Goal: Task Accomplishment & Management: Manage account settings

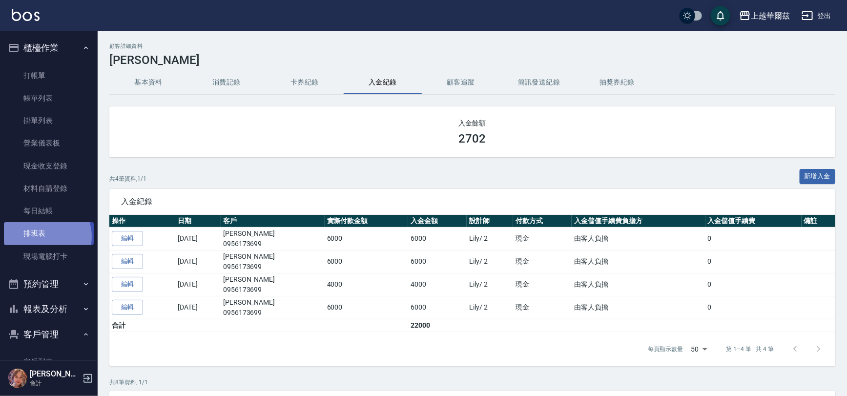
click at [44, 236] on link "排班表" at bounding box center [49, 233] width 90 height 22
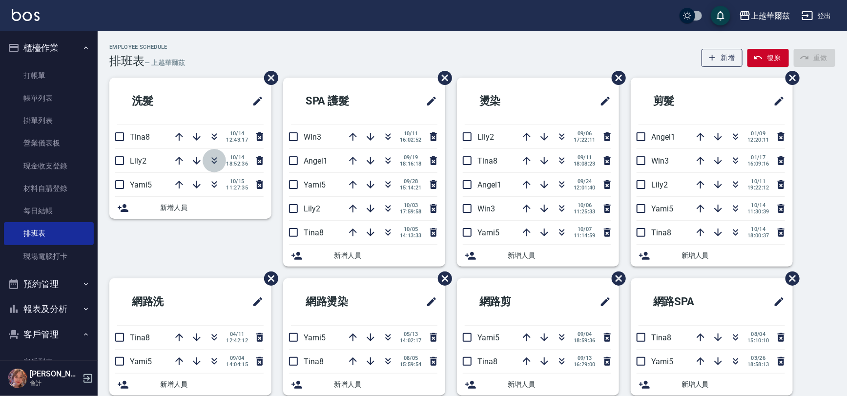
click at [212, 161] on icon "button" at bounding box center [214, 162] width 5 height 3
click at [28, 77] on link "打帳單" at bounding box center [49, 75] width 90 height 22
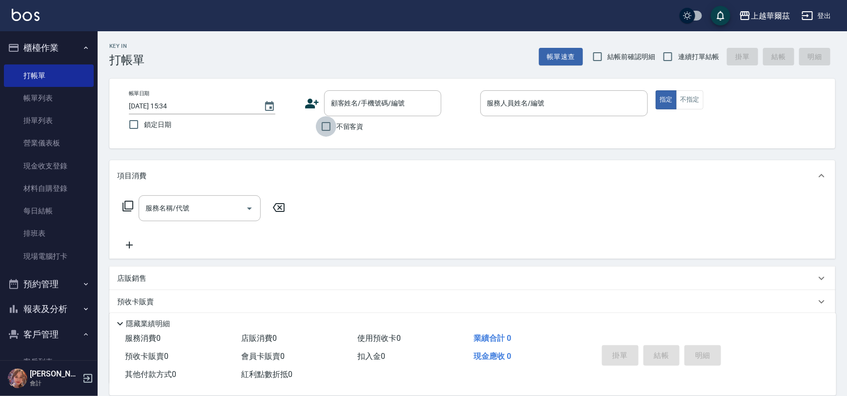
click at [319, 126] on input "不留客資" at bounding box center [326, 126] width 20 height 20
checkbox input "true"
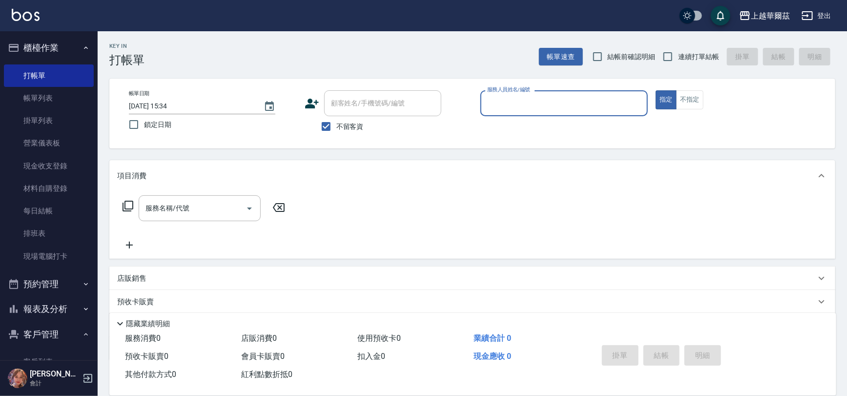
click at [509, 107] on input "服務人員姓名/編號" at bounding box center [564, 103] width 159 height 17
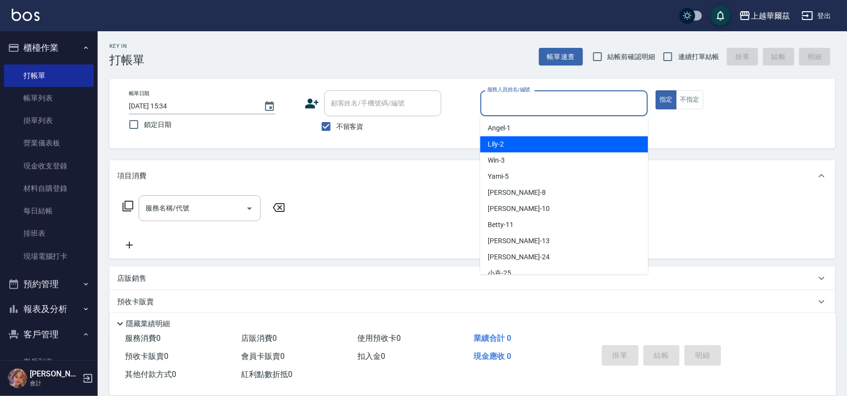
click at [498, 142] on span "Lily -2" at bounding box center [496, 144] width 16 height 10
type input "Lily-2"
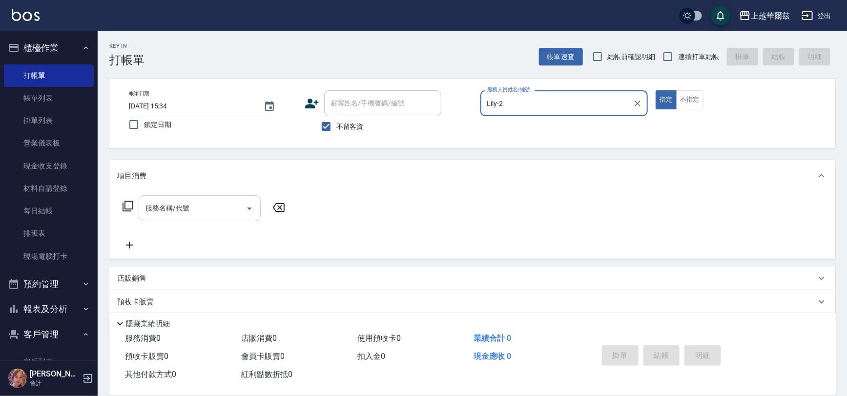
click at [191, 205] on input "服務名稱/代號" at bounding box center [192, 208] width 99 height 17
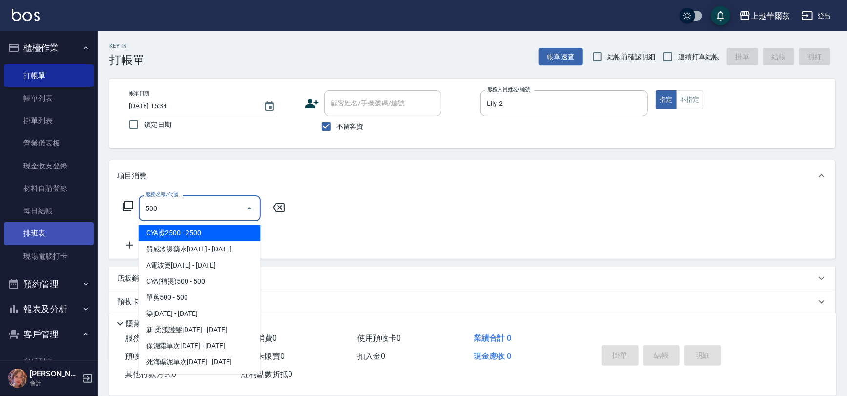
drag, startPoint x: 146, startPoint y: 213, endPoint x: 7, endPoint y: 224, distance: 140.0
click at [7, 224] on div "上越華爾茲 登出 櫃檯作業 打帳單 帳單列表 掛單列表 營業儀表板 現金收支登錄 材料自購登錄 每日結帳 排班表 現場電腦打卡 預約管理 預約管理 單日預約紀…" at bounding box center [423, 226] width 847 height 452
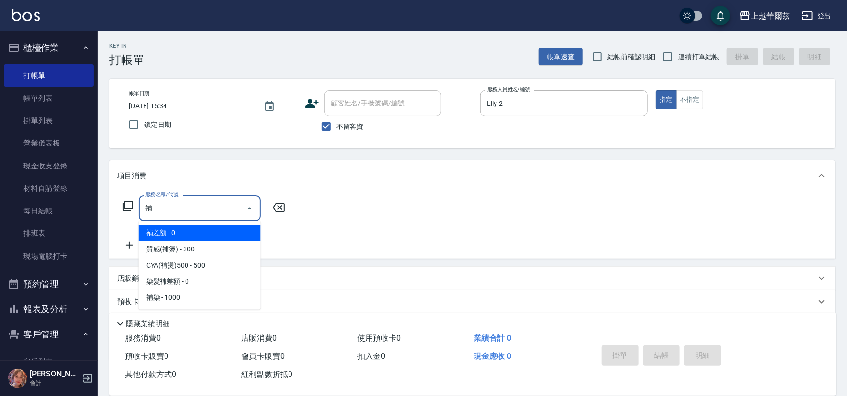
click at [198, 236] on span "補差額 - 0" at bounding box center [200, 233] width 122 height 16
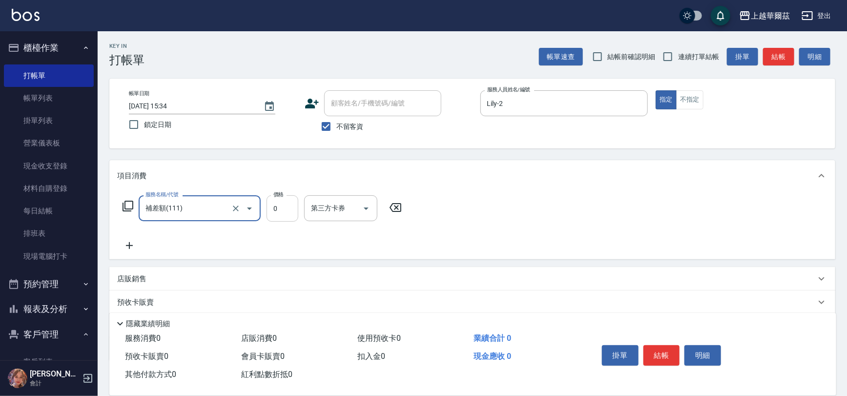
type input "補差額(111)"
click at [290, 212] on input "0" at bounding box center [282, 208] width 32 height 26
type input "500"
click at [133, 243] on icon at bounding box center [129, 246] width 24 height 12
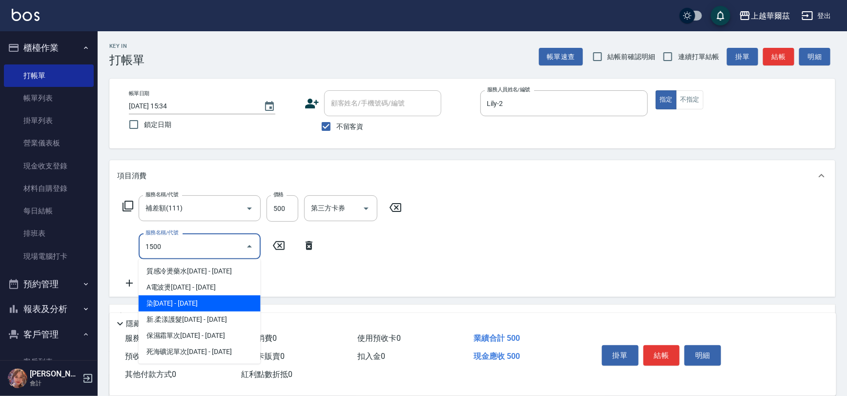
click at [173, 301] on span "染[DATE] - [DATE]" at bounding box center [200, 303] width 122 height 16
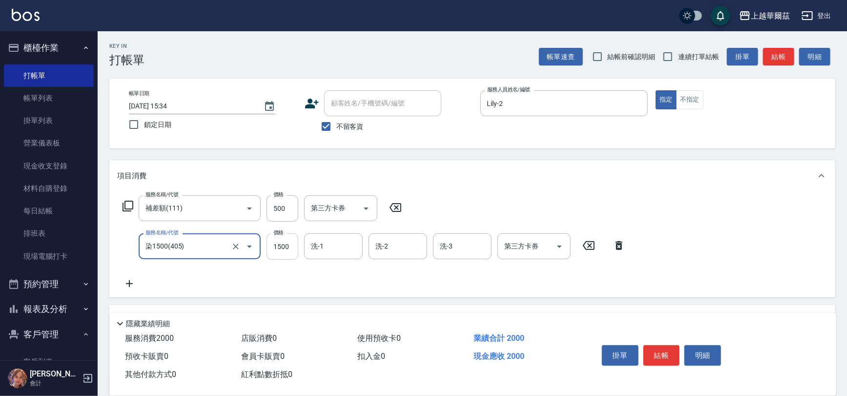
type input "染1500(405)"
click at [275, 249] on input "1500" at bounding box center [282, 246] width 32 height 26
click at [285, 249] on input "1500" at bounding box center [282, 246] width 32 height 26
drag, startPoint x: 288, startPoint y: 239, endPoint x: 262, endPoint y: 251, distance: 29.0
click at [262, 251] on div "服務名稱/代號 染1500(405) 服務名稱/代號 價格 1500 價格 洗-1 洗-1 洗-2 洗-2 洗-3 洗-3 第三方卡券 第三方卡券" at bounding box center [374, 246] width 514 height 26
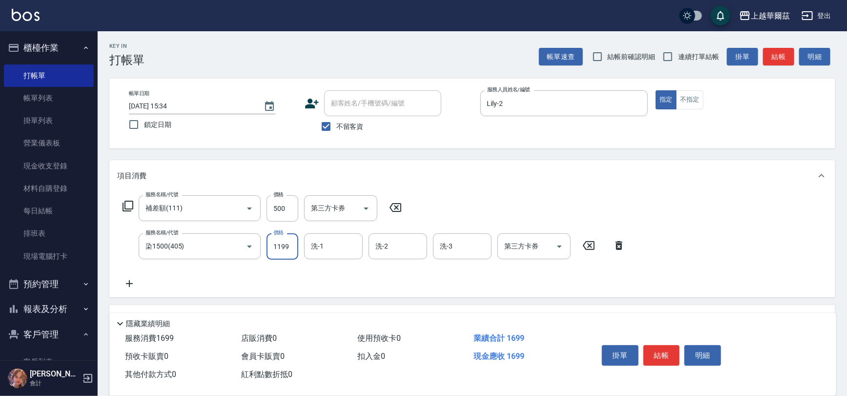
type input "1199"
type input "Lily-2"
click at [127, 284] on icon at bounding box center [129, 283] width 7 height 7
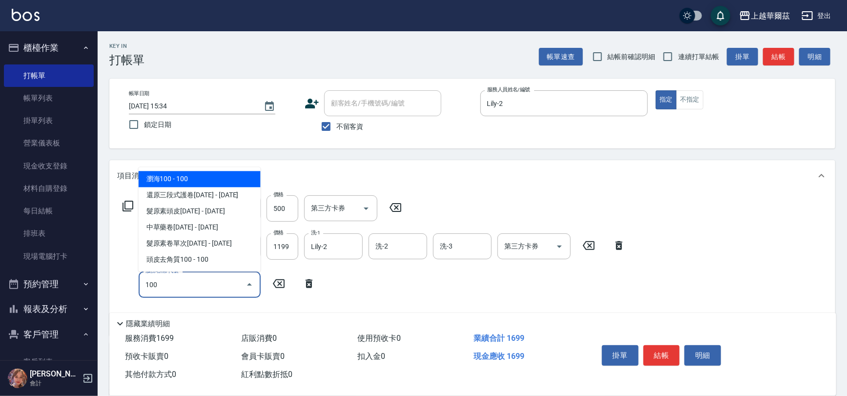
click at [187, 180] on span "瀏海100 - 100" at bounding box center [200, 179] width 122 height 16
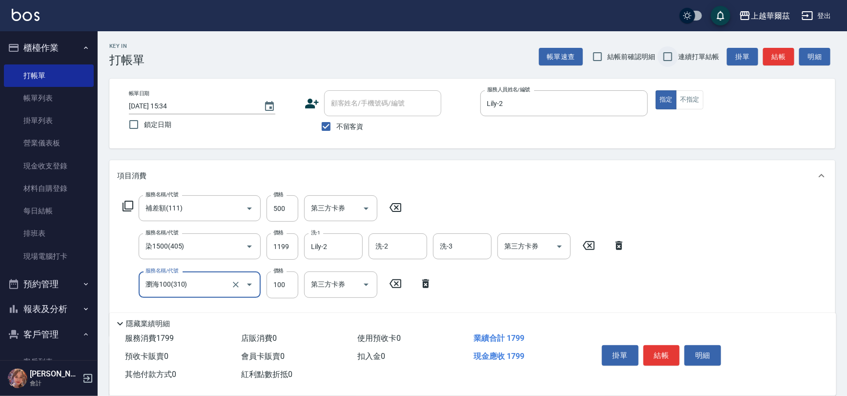
type input "瀏海100(310)"
click at [670, 56] on input "連續打單結帳" at bounding box center [667, 56] width 20 height 20
checkbox input "true"
click at [672, 353] on button "結帳" at bounding box center [661, 355] width 37 height 20
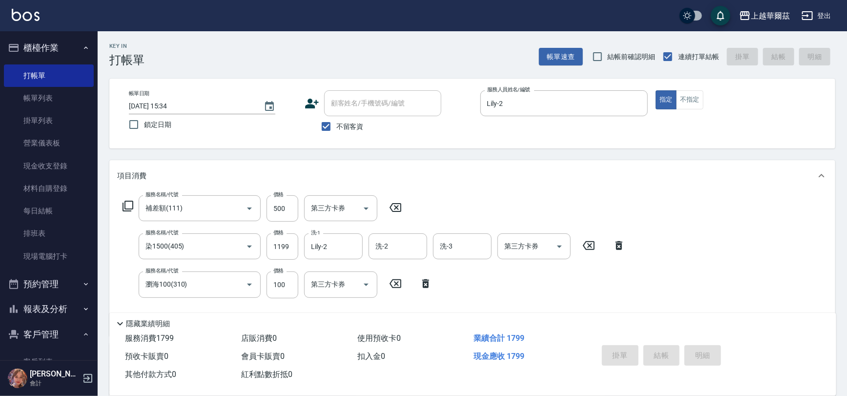
type input "[DATE] 15:35"
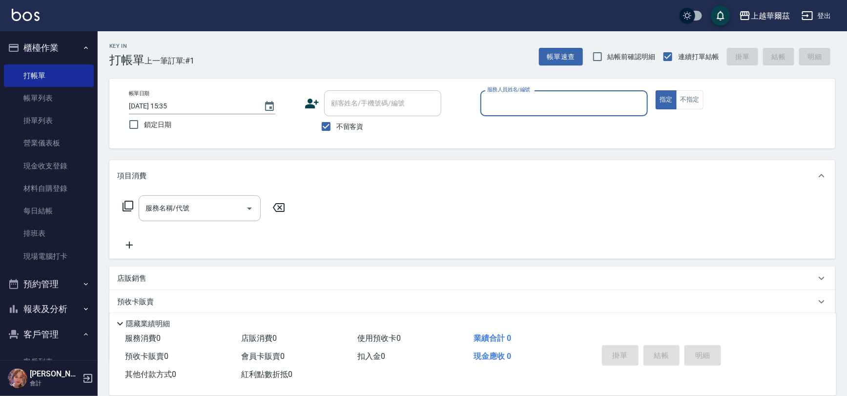
click at [60, 307] on button "報表及分析" at bounding box center [49, 308] width 90 height 25
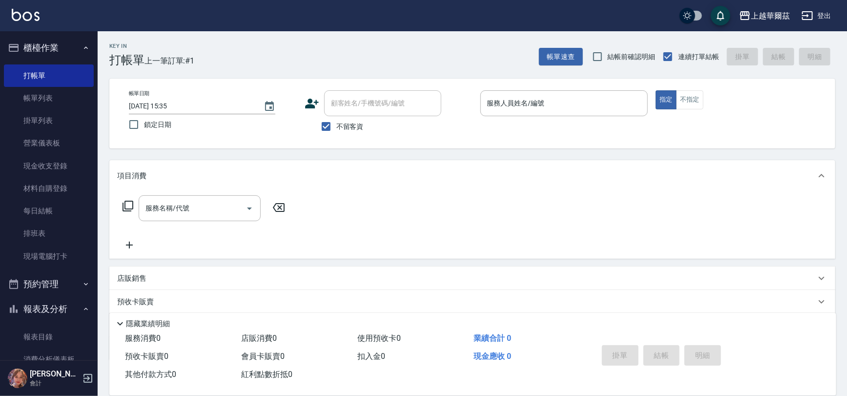
scroll to position [288, 0]
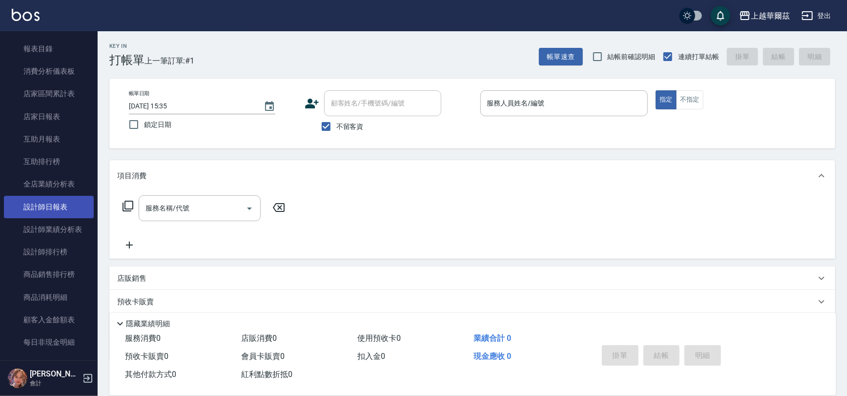
click at [56, 205] on link "設計師日報表" at bounding box center [49, 207] width 90 height 22
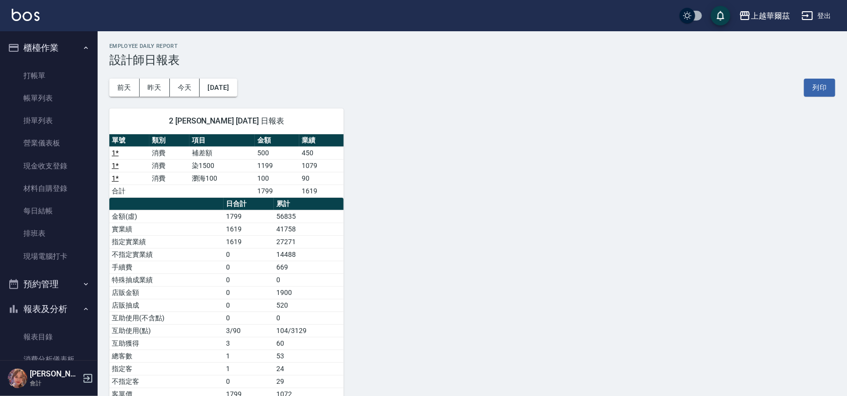
click at [41, 309] on button "報表及分析" at bounding box center [49, 308] width 90 height 25
click at [33, 69] on link "打帳單" at bounding box center [49, 75] width 90 height 22
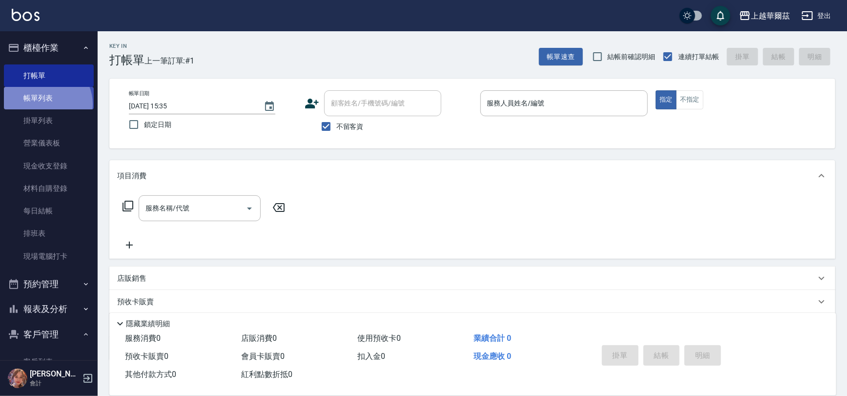
click at [45, 104] on link "帳單列表" at bounding box center [49, 98] width 90 height 22
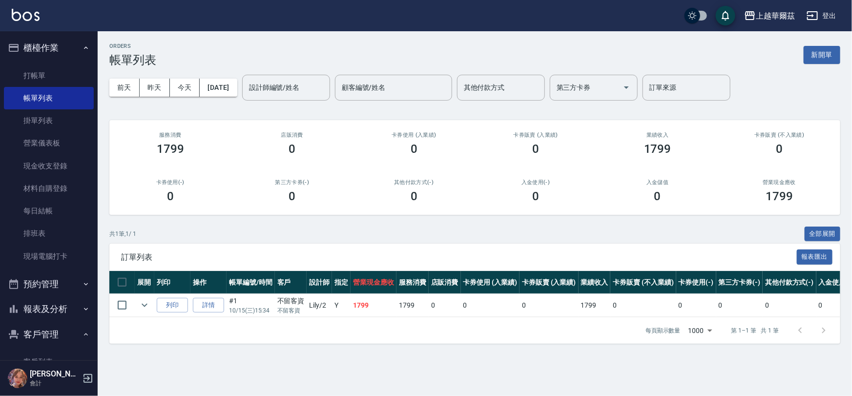
click at [211, 307] on link "詳情" at bounding box center [208, 305] width 31 height 15
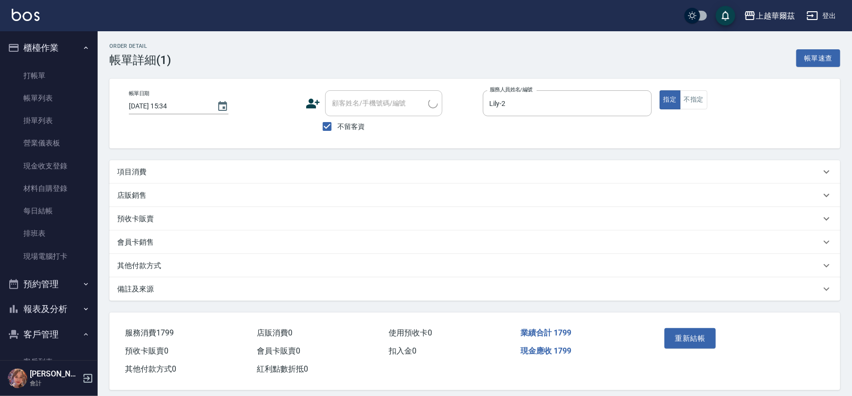
type input "[DATE] 15:34"
checkbox input "true"
type input "Lily-2"
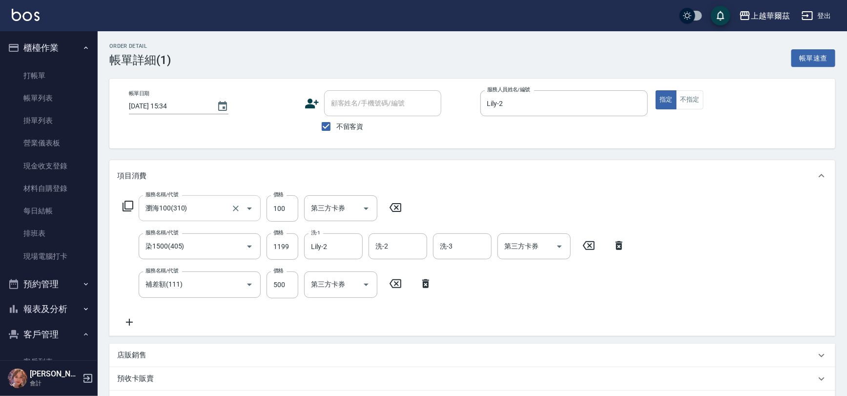
type input "瀏海100(310)"
type input "染1500(405)"
type input "補差額(111)"
click at [423, 283] on icon at bounding box center [425, 283] width 7 height 9
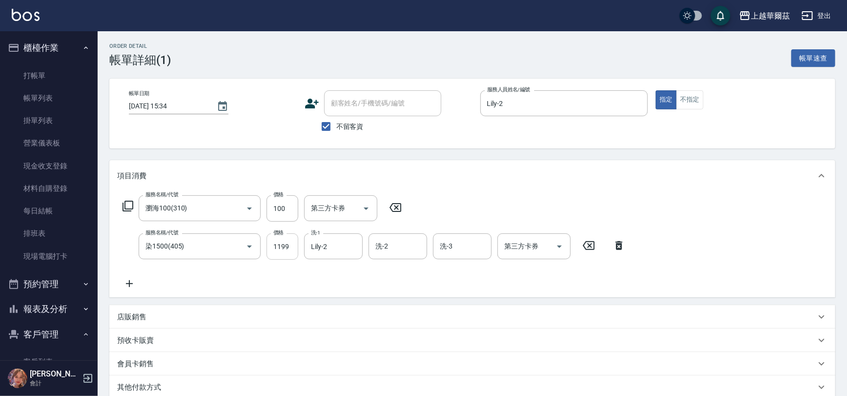
click at [284, 251] on input "1199" at bounding box center [282, 246] width 32 height 26
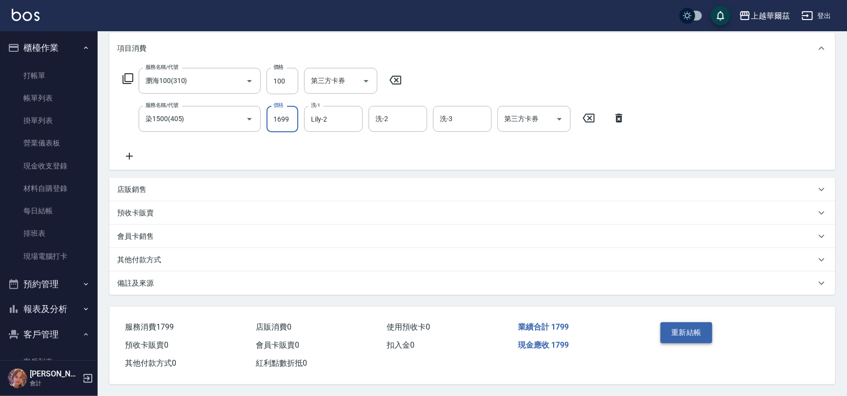
type input "1699"
click at [683, 326] on button "重新結帳" at bounding box center [686, 332] width 52 height 20
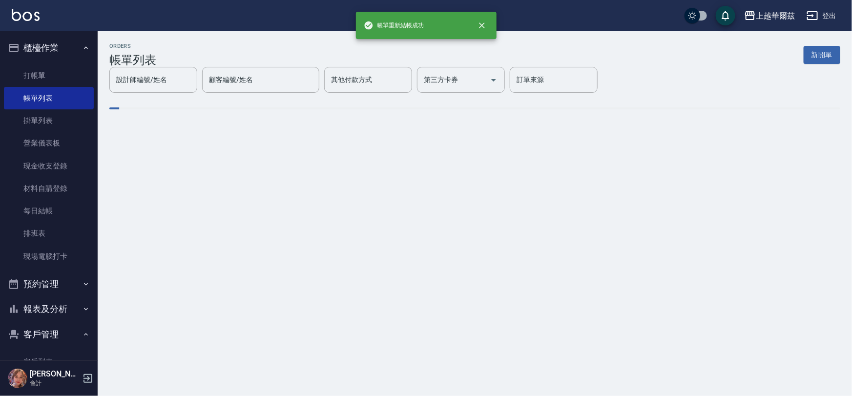
click at [82, 311] on icon "button" at bounding box center [86, 309] width 8 height 8
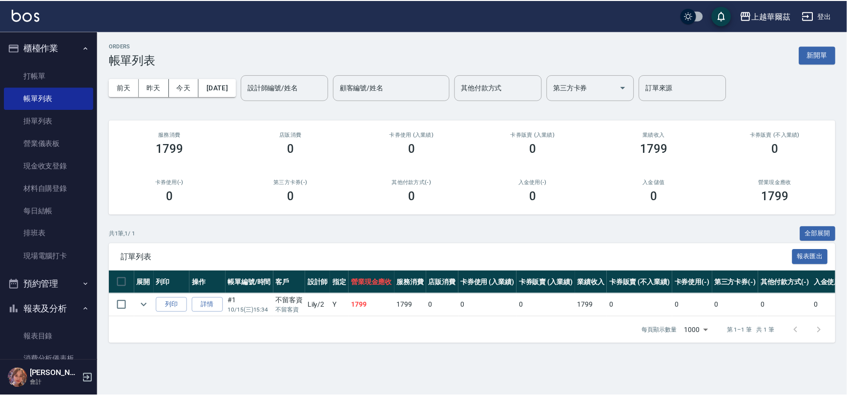
scroll to position [288, 0]
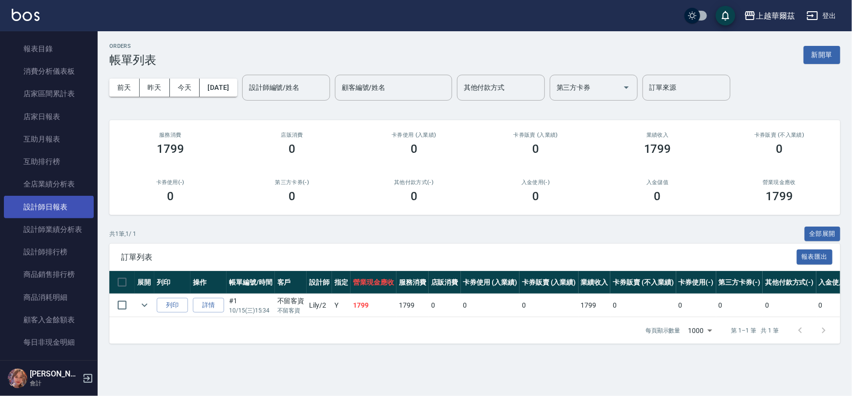
click at [61, 203] on link "設計師日報表" at bounding box center [49, 207] width 90 height 22
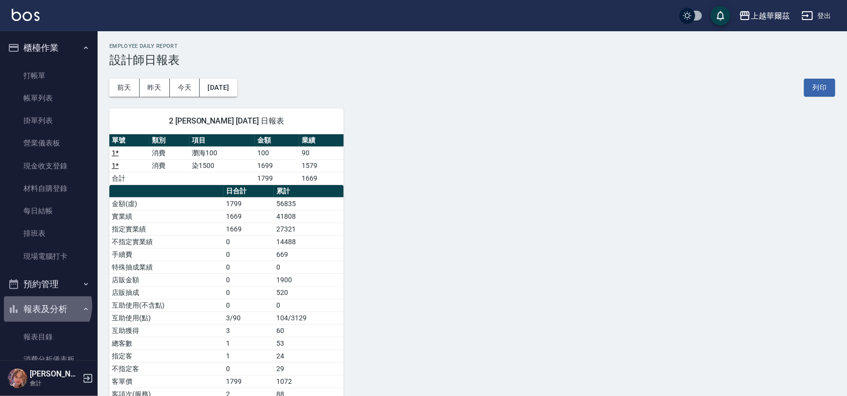
click at [46, 306] on button "報表及分析" at bounding box center [49, 308] width 90 height 25
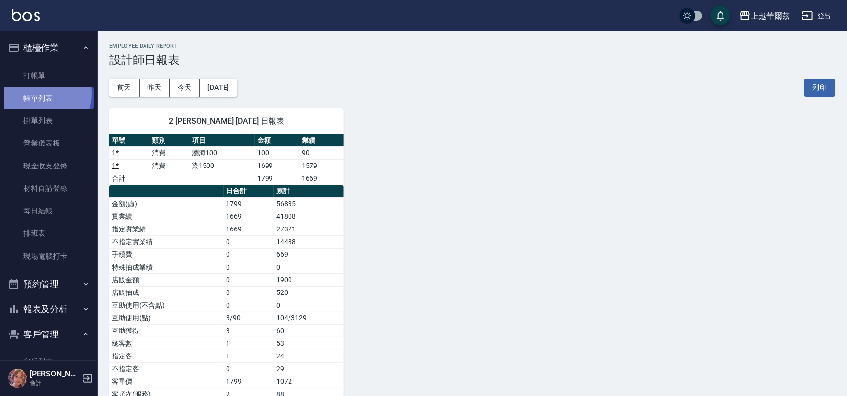
click at [38, 94] on link "帳單列表" at bounding box center [49, 98] width 90 height 22
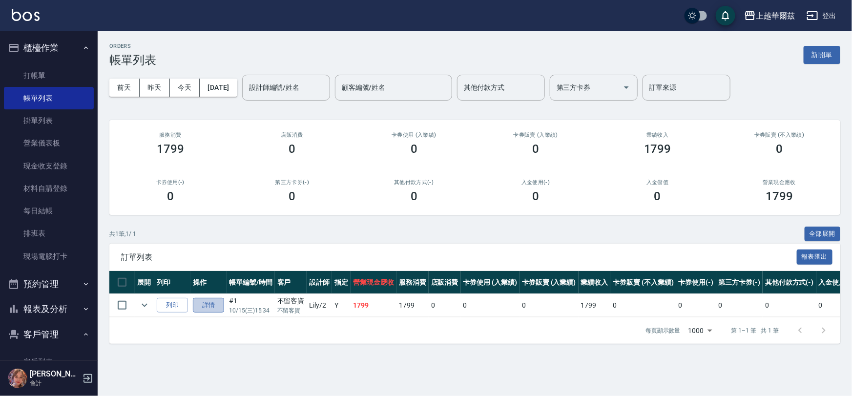
click at [209, 305] on link "詳情" at bounding box center [208, 305] width 31 height 15
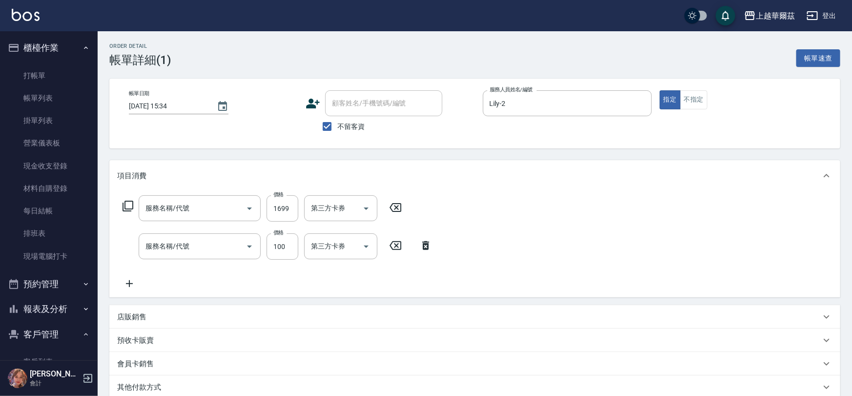
type input "[DATE] 15:34"
checkbox input "true"
type input "Lily-2"
type input "染1500(405)"
type input "瀏海100(310)"
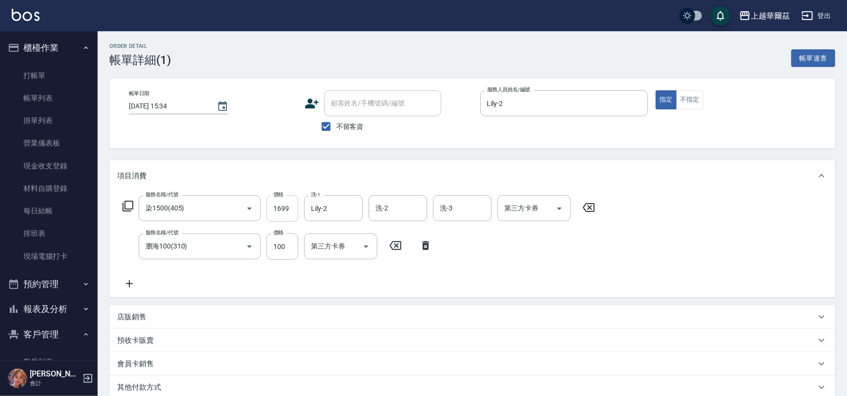
click at [277, 205] on input "1699" at bounding box center [282, 208] width 32 height 26
type input "1199"
click at [128, 284] on icon at bounding box center [129, 284] width 24 height 12
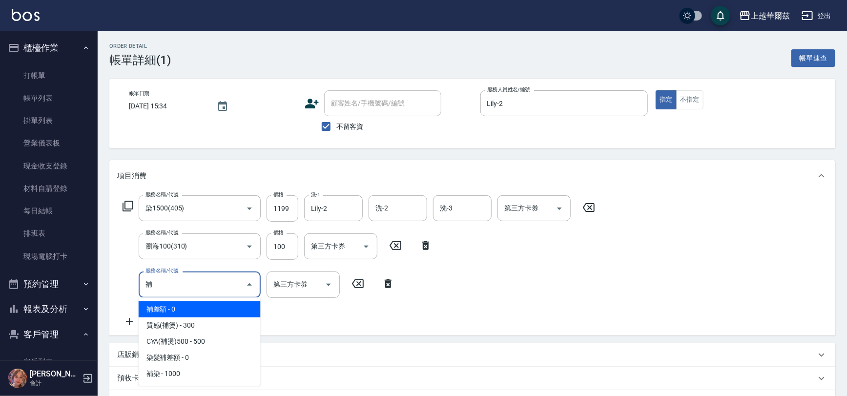
click at [180, 301] on span "補差額 - 0" at bounding box center [200, 309] width 122 height 16
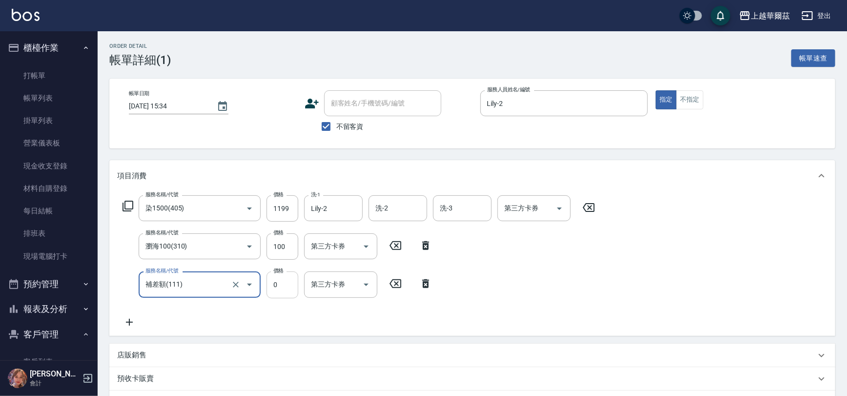
type input "補差額(111)"
click at [283, 284] on input "0" at bounding box center [282, 284] width 32 height 26
type input "500"
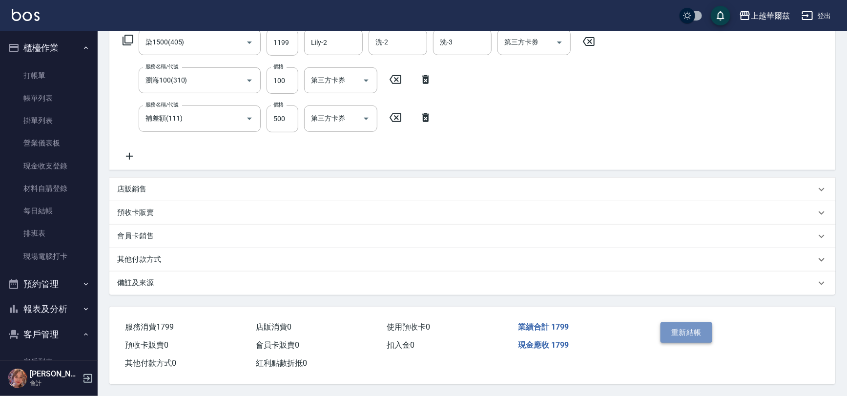
click at [669, 326] on button "重新結帳" at bounding box center [686, 332] width 52 height 20
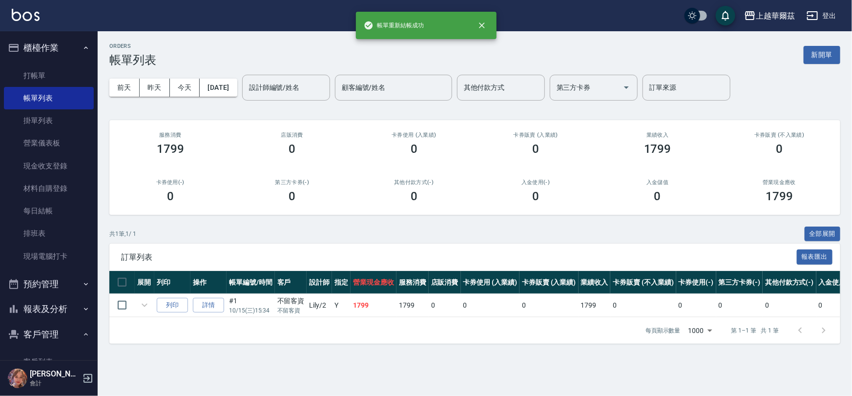
scroll to position [98, 0]
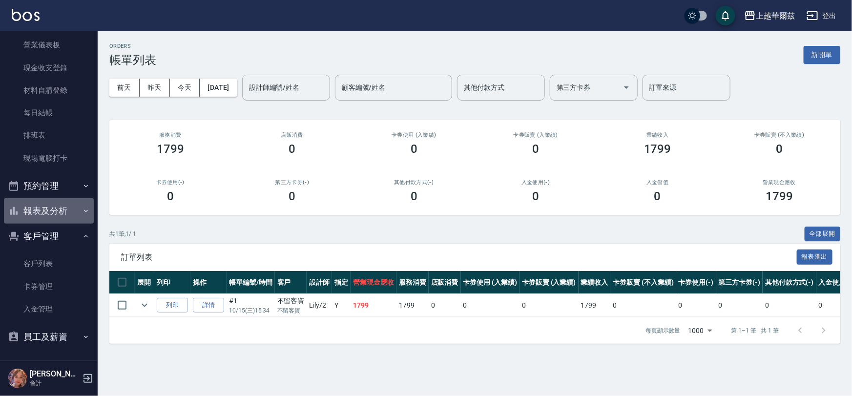
click at [58, 208] on button "報表及分析" at bounding box center [49, 210] width 90 height 25
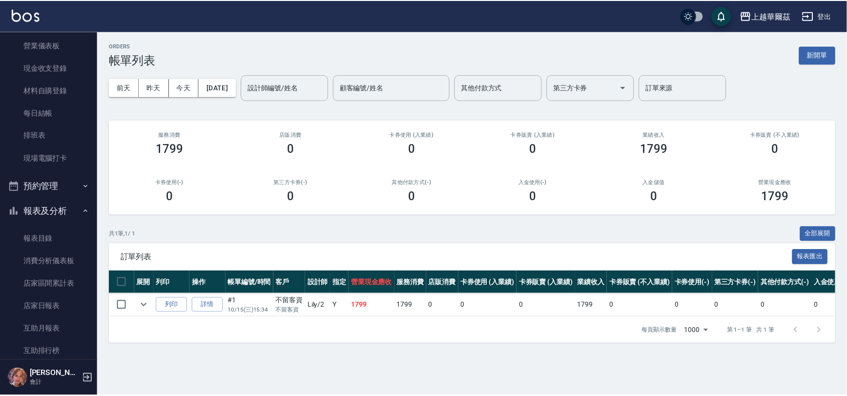
scroll to position [386, 0]
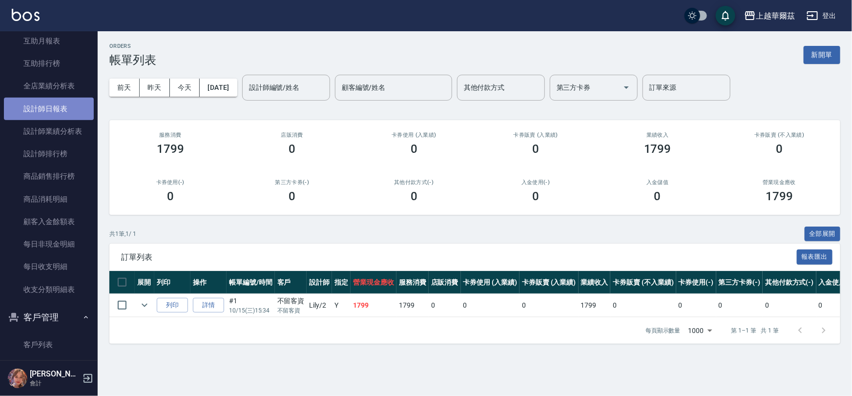
click at [53, 107] on link "設計師日報表" at bounding box center [49, 109] width 90 height 22
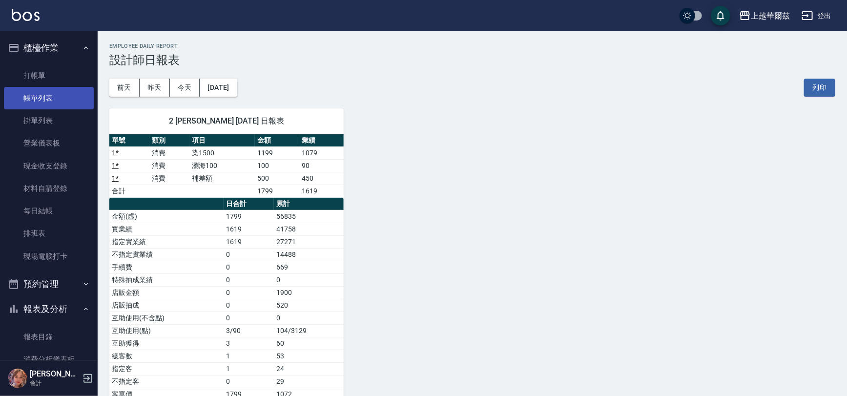
click at [45, 89] on link "帳單列表" at bounding box center [49, 98] width 90 height 22
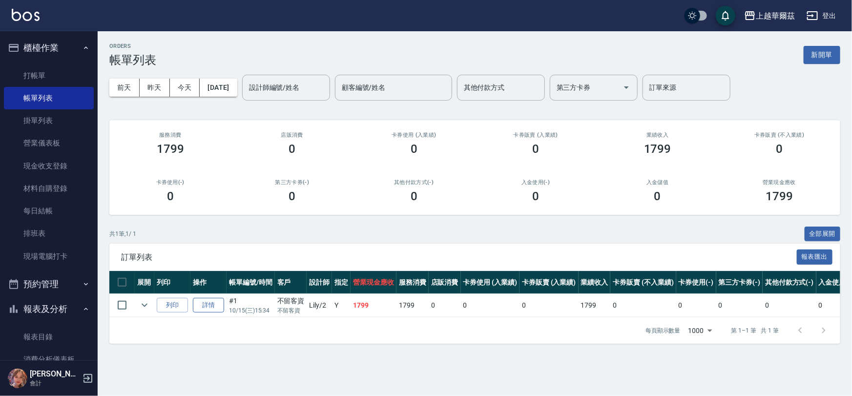
click at [212, 302] on link "詳情" at bounding box center [208, 305] width 31 height 15
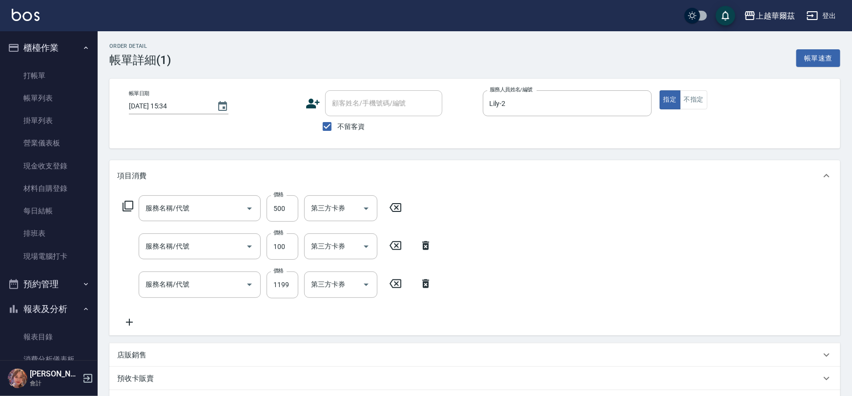
type input "[DATE] 15:34"
checkbox input "true"
type input "Lily-2"
type input "補差額(111)"
type input "瀏海100(310)"
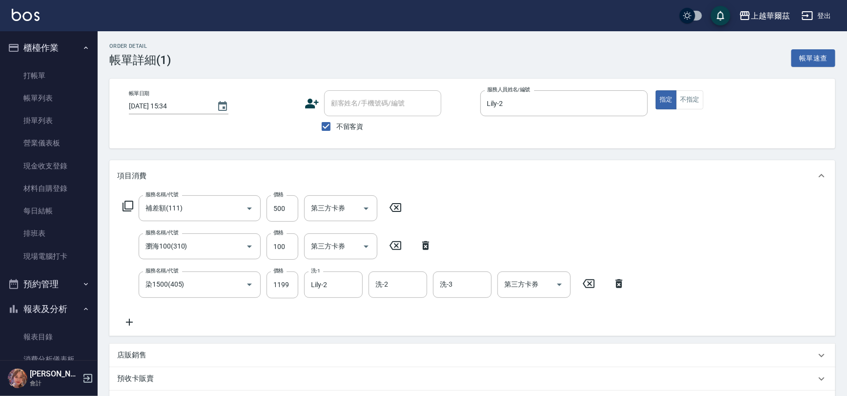
type input "染1500(405)"
click at [395, 203] on icon at bounding box center [395, 208] width 24 height 12
click at [282, 281] on input "1199" at bounding box center [282, 284] width 32 height 26
type input "1699"
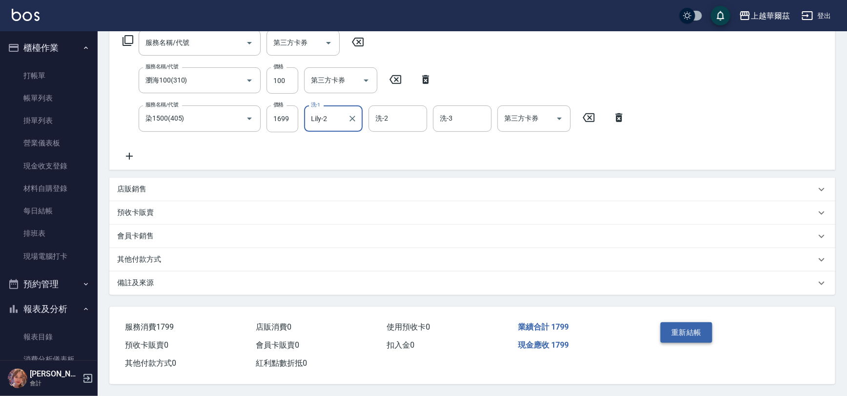
click at [695, 328] on button "重新結帳" at bounding box center [686, 332] width 52 height 20
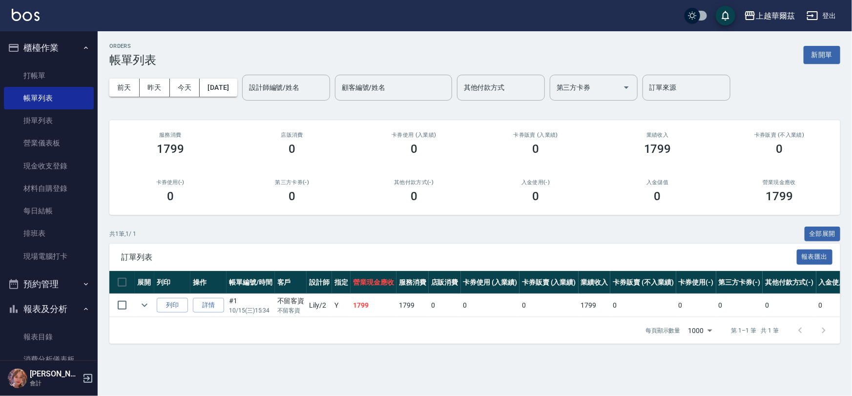
click at [44, 78] on link "打帳單" at bounding box center [49, 75] width 90 height 22
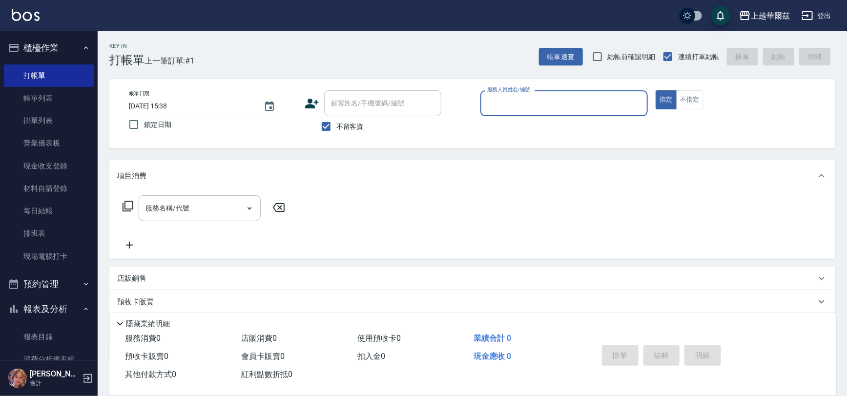
click at [503, 108] on input "服務人員姓名/編號" at bounding box center [564, 103] width 159 height 17
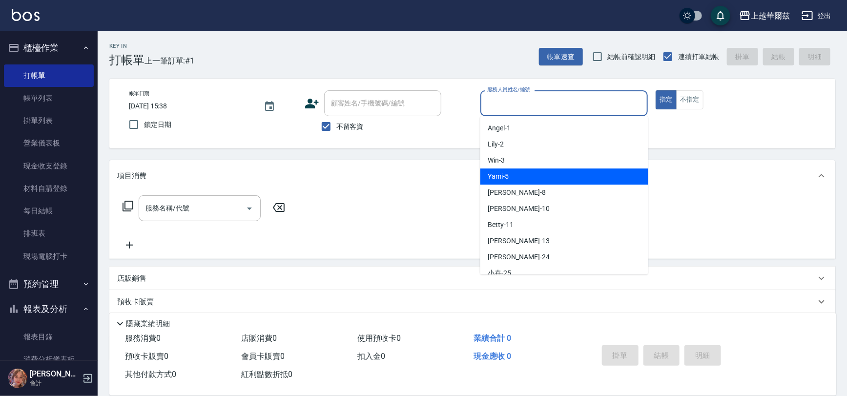
click at [524, 183] on div "Yami -5" at bounding box center [564, 176] width 168 height 16
type input "Yami-5"
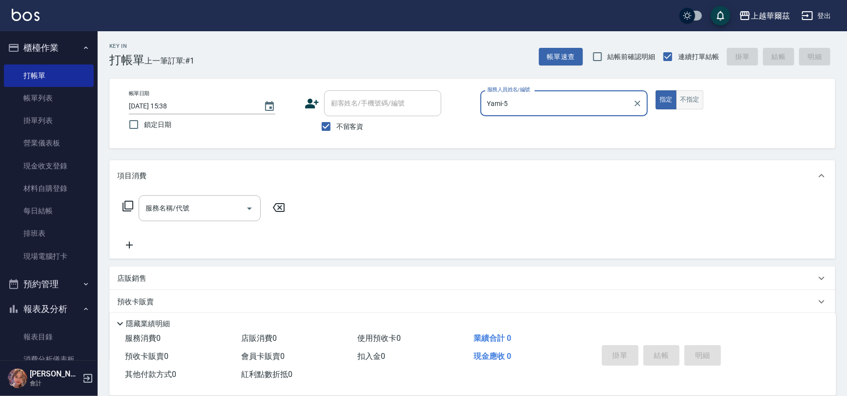
click at [687, 92] on button "不指定" at bounding box center [689, 99] width 27 height 19
click at [159, 204] on div "服務名稱/代號 服務名稱/代號" at bounding box center [200, 208] width 122 height 26
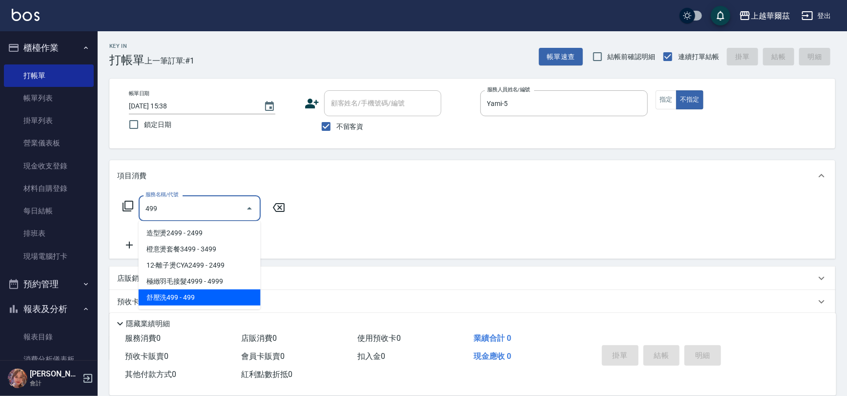
click at [175, 298] on span "舒壓洗499 - 499" at bounding box center [200, 297] width 122 height 16
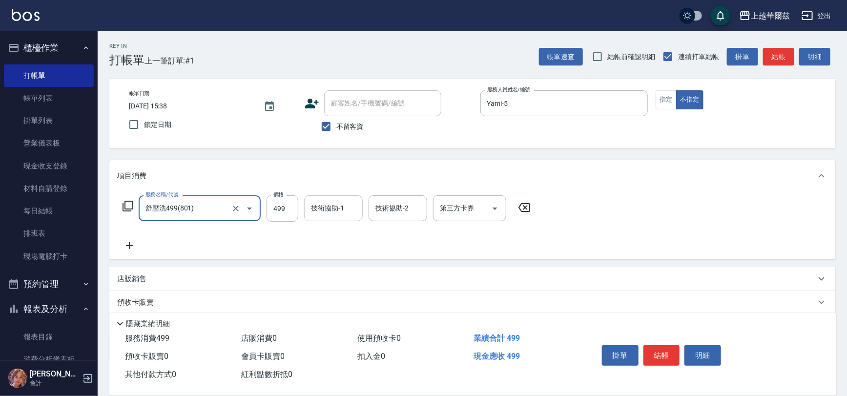
type input "舒壓洗499(801)"
click at [338, 212] on div "技術協助-1 技術協助-1" at bounding box center [333, 208] width 59 height 26
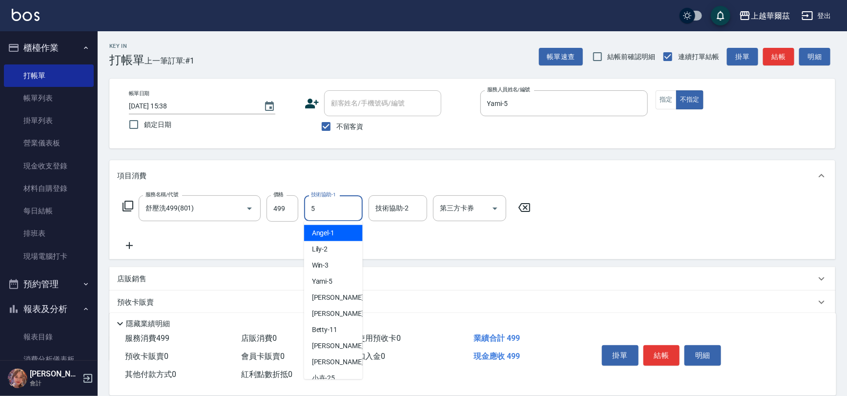
type input "Yami-5"
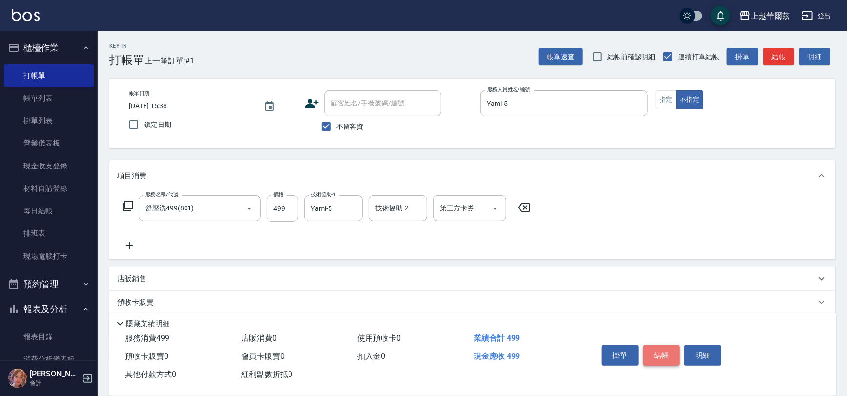
click at [664, 348] on button "結帳" at bounding box center [661, 355] width 37 height 20
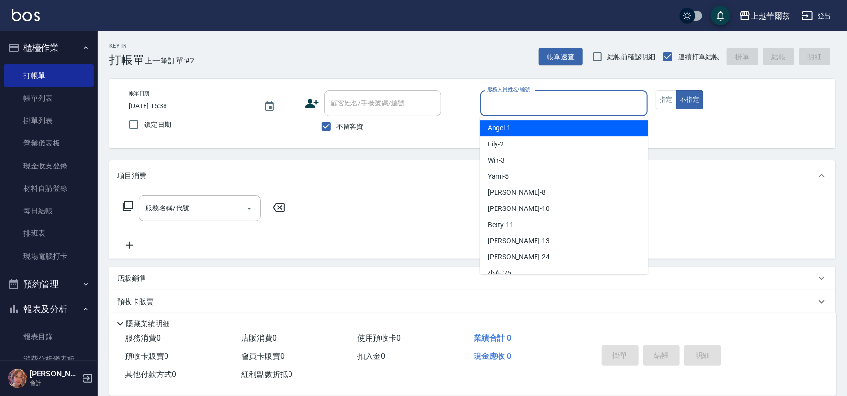
click at [502, 99] on input "服務人員姓名/編號" at bounding box center [564, 103] width 159 height 17
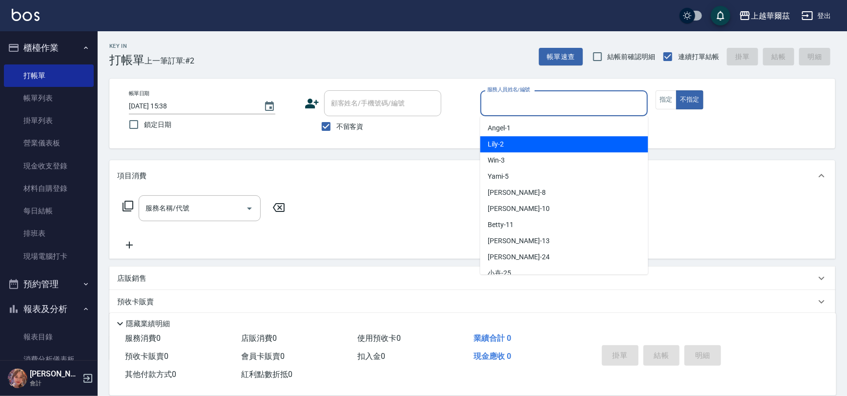
click at [502, 146] on span "Lily -2" at bounding box center [496, 144] width 16 height 10
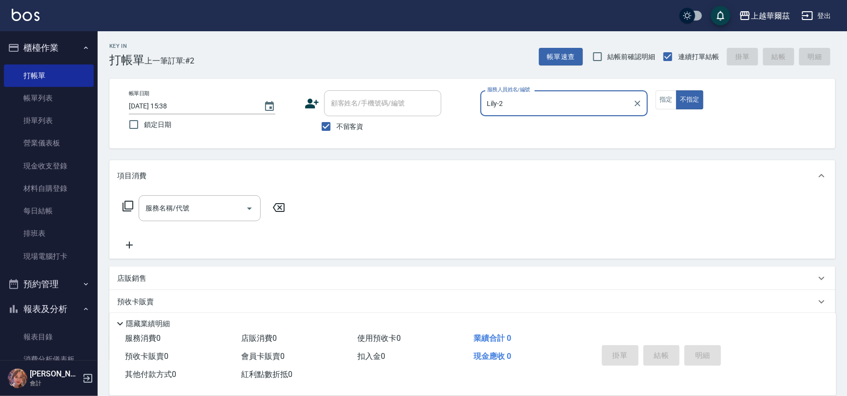
click at [571, 107] on input "Lily-2" at bounding box center [557, 103] width 144 height 17
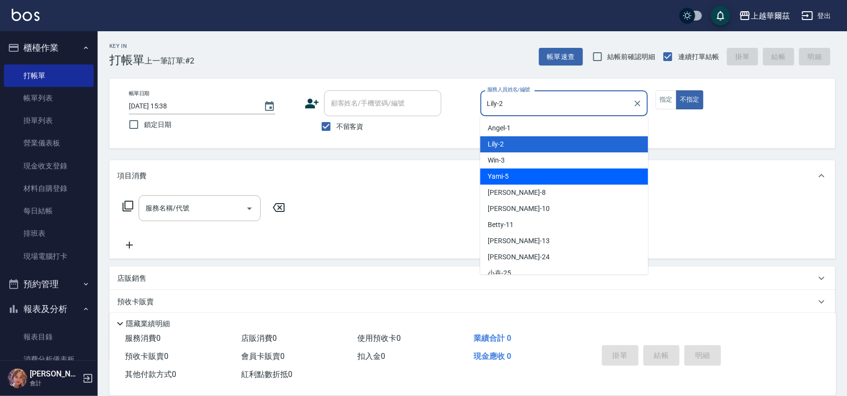
click at [557, 171] on div "Yami -5" at bounding box center [564, 176] width 168 height 16
type input "Yami-5"
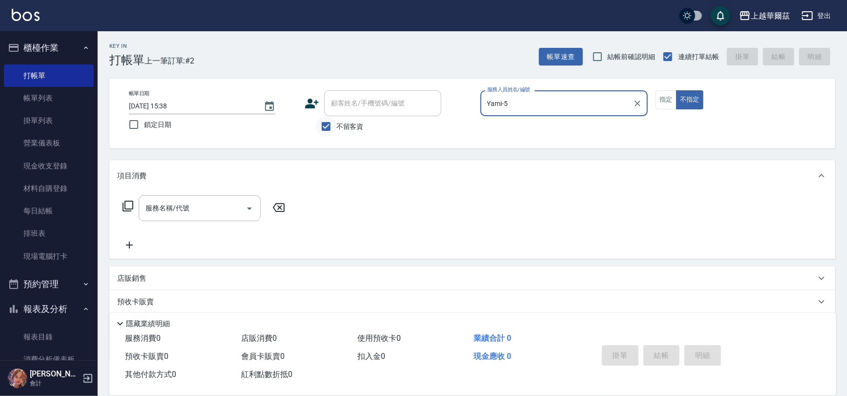
click at [321, 123] on input "不留客資" at bounding box center [326, 126] width 20 height 20
checkbox input "false"
click at [337, 111] on input "顧客姓名/手機號碼/編號" at bounding box center [375, 103] width 94 height 17
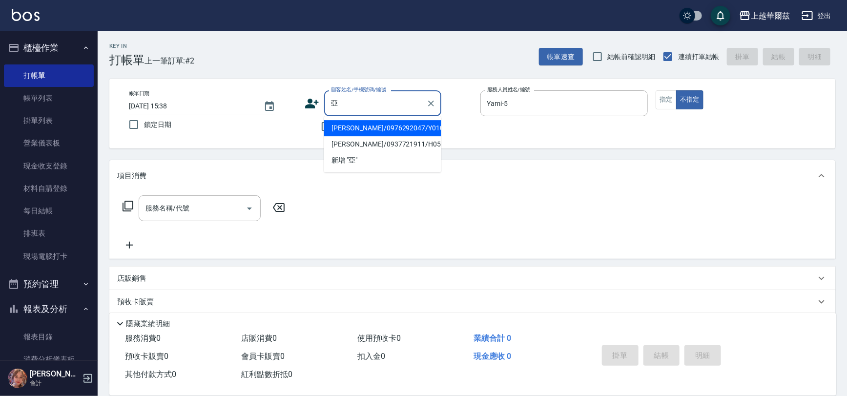
click at [348, 125] on li "[PERSON_NAME]/0976292047/Y0105" at bounding box center [382, 128] width 117 height 16
type input "[PERSON_NAME]/0976292047/Y0105"
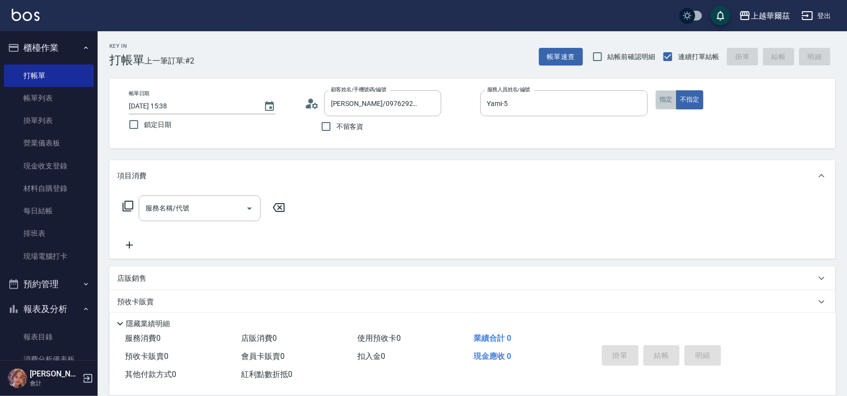
click at [667, 102] on button "指定" at bounding box center [666, 99] width 21 height 19
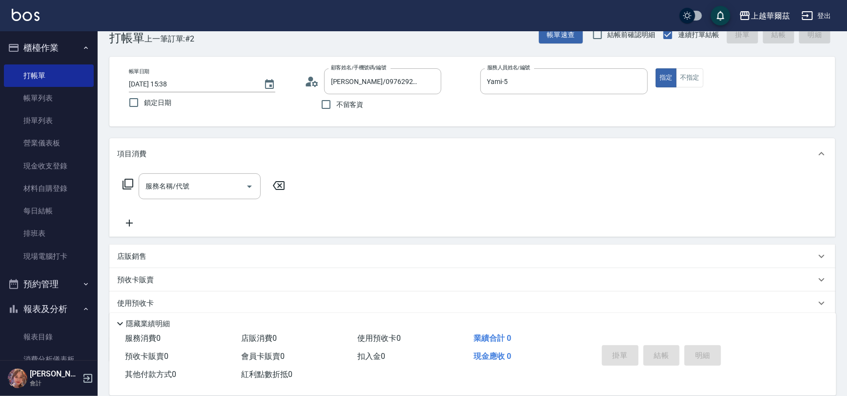
scroll to position [79, 0]
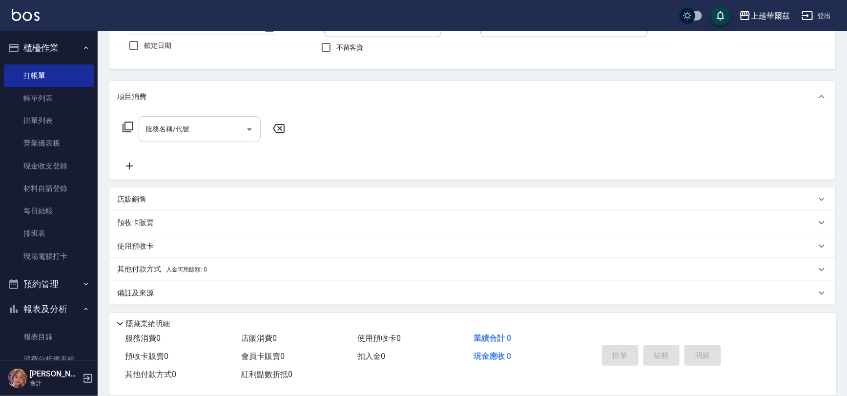
click at [161, 133] on input "服務名稱/代號" at bounding box center [192, 129] width 99 height 17
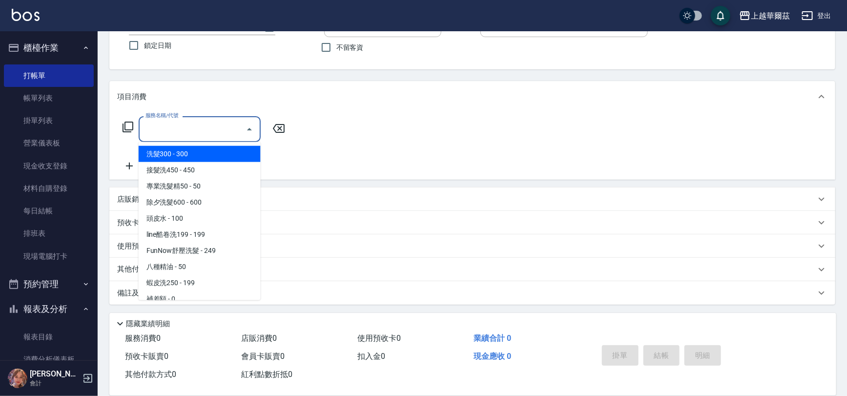
click at [164, 151] on span "洗髮300 - 300" at bounding box center [200, 154] width 122 height 16
type input "洗髮300(101)"
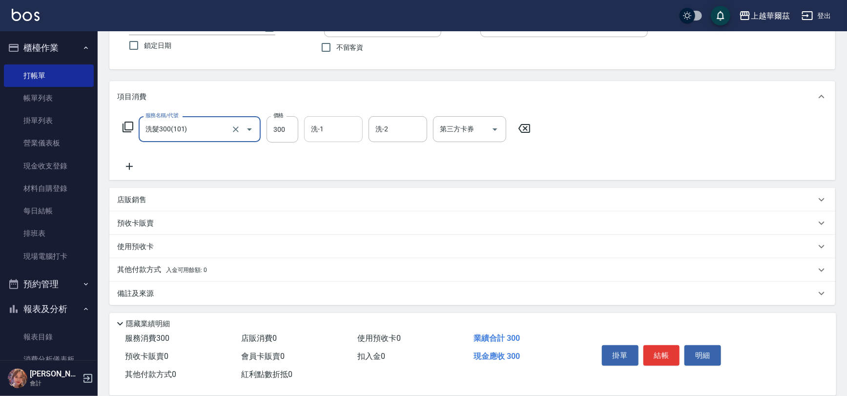
click at [326, 132] on input "洗-1" at bounding box center [333, 129] width 50 height 17
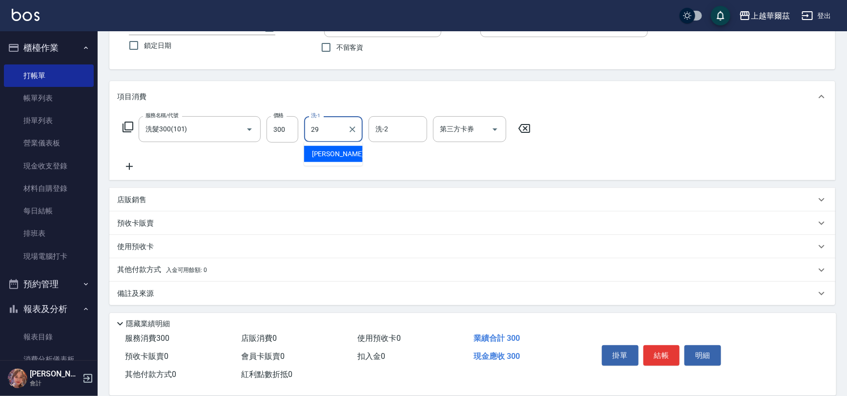
type input "[PERSON_NAME]-29"
click at [663, 349] on button "結帳" at bounding box center [661, 355] width 37 height 20
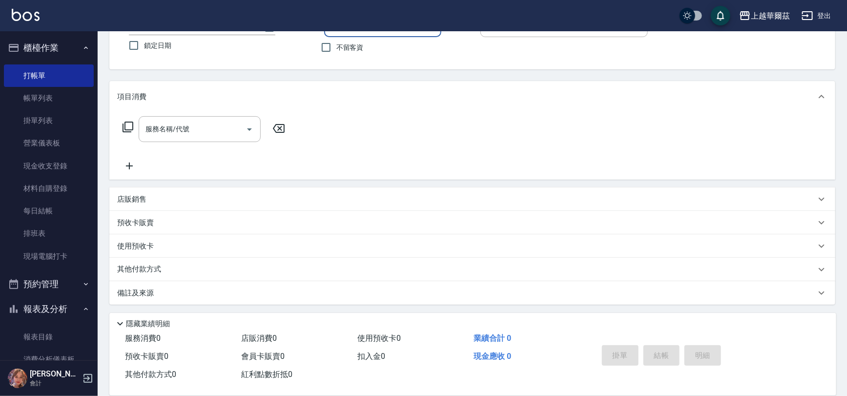
scroll to position [0, 0]
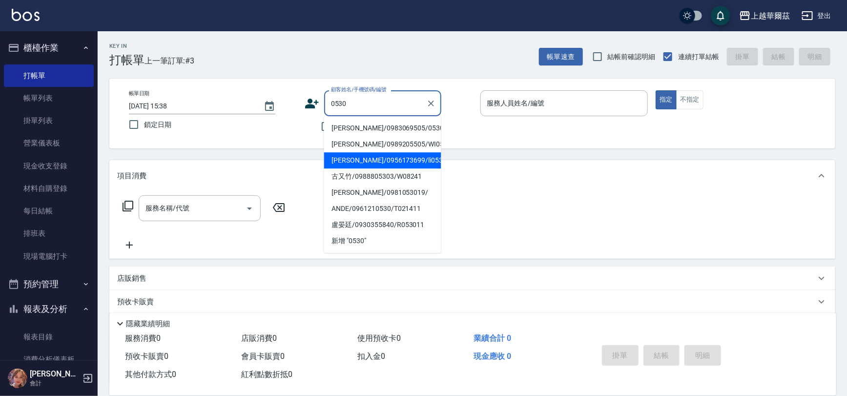
click at [369, 161] on li "[PERSON_NAME]/0956173699/li053022" at bounding box center [382, 160] width 117 height 16
type input "[PERSON_NAME]/0956173699/li053022"
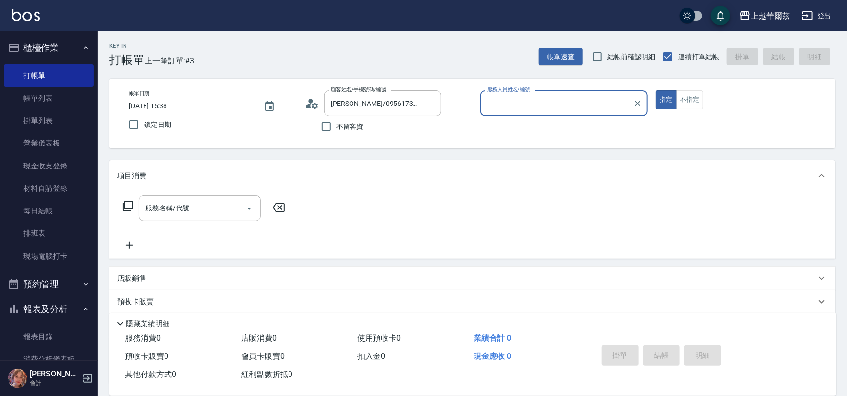
type input "Lily-2"
click at [175, 206] on div "服務名稱/代號 服務名稱/代號" at bounding box center [200, 208] width 122 height 26
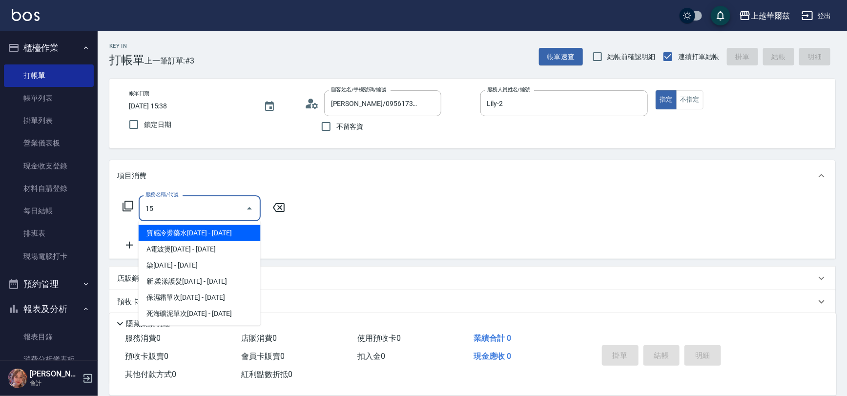
type input "1"
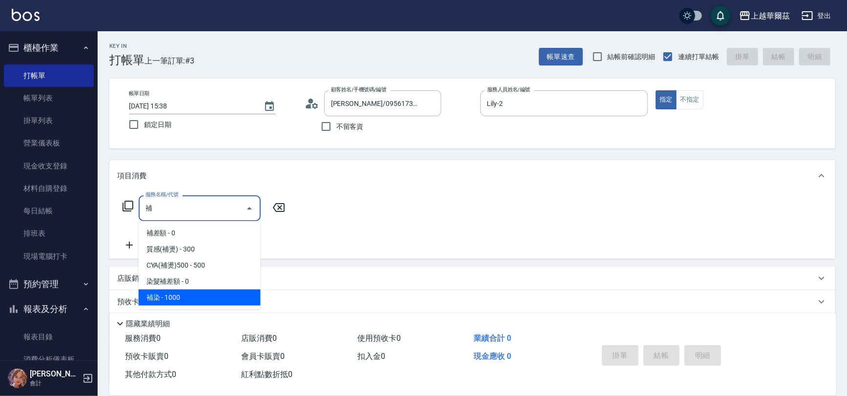
click at [210, 289] on span "補染 - 1000" at bounding box center [200, 297] width 122 height 16
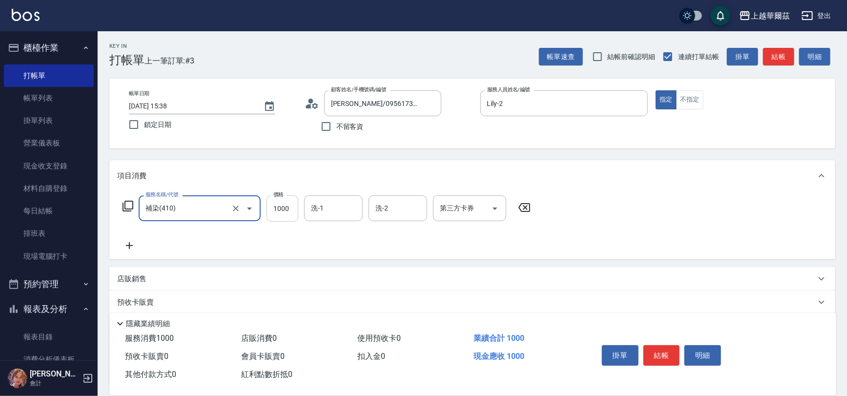
type input "補染(410)"
click at [277, 207] on input "1000" at bounding box center [282, 208] width 32 height 26
type input "1200"
type input "Lily-2"
click at [128, 246] on icon at bounding box center [129, 246] width 24 height 12
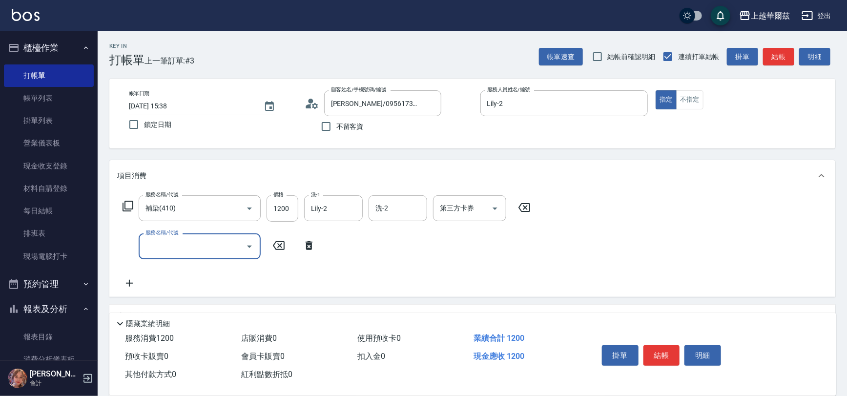
click at [159, 241] on input "服務名稱/代號" at bounding box center [192, 246] width 99 height 17
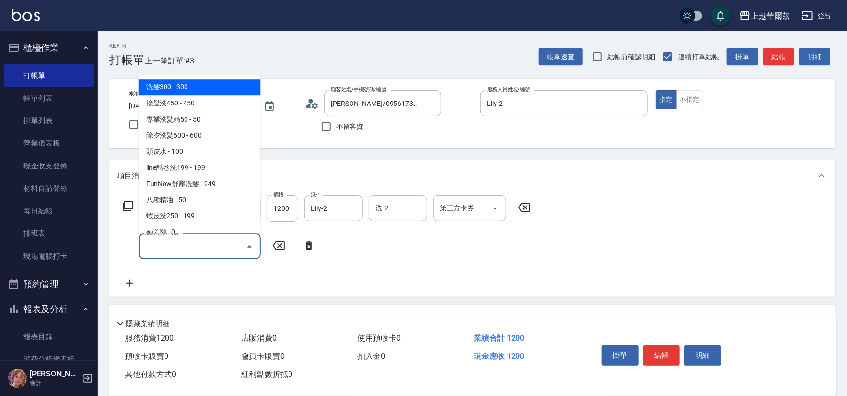
click at [161, 79] on span "洗髮300 - 300" at bounding box center [200, 87] width 122 height 16
type input "洗髮300(101)"
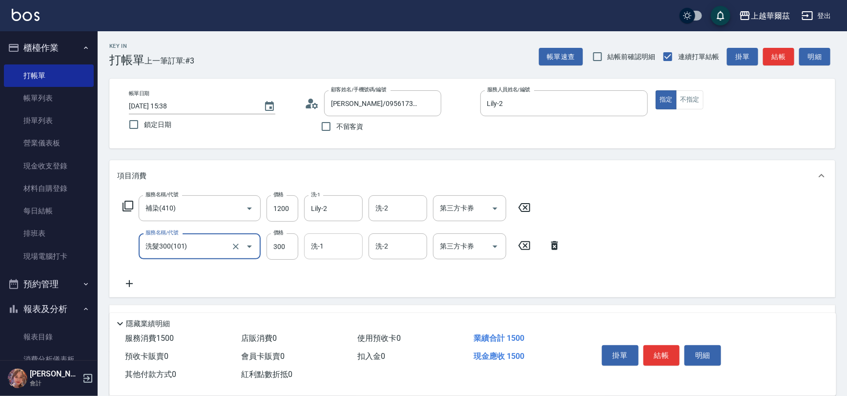
click at [333, 247] on input "洗-1" at bounding box center [333, 246] width 50 height 17
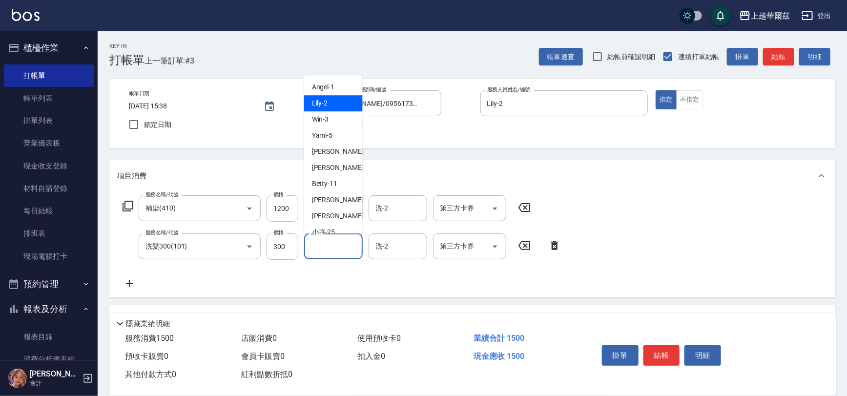
click at [328, 102] on div "Lily -2" at bounding box center [333, 103] width 59 height 16
type input "Lily-2"
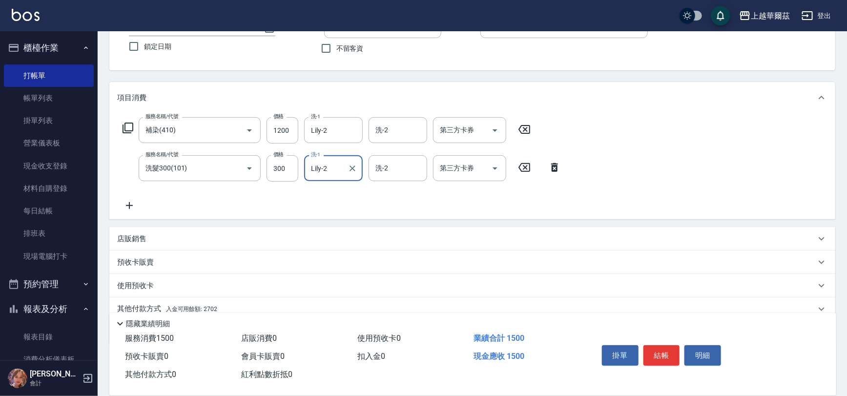
scroll to position [80, 0]
click at [151, 237] on div "店販銷售" at bounding box center [466, 237] width 698 height 10
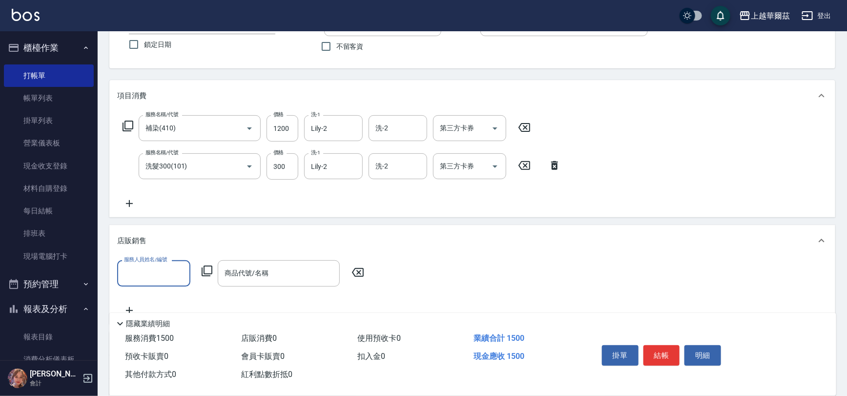
scroll to position [0, 0]
type input "Lily-2"
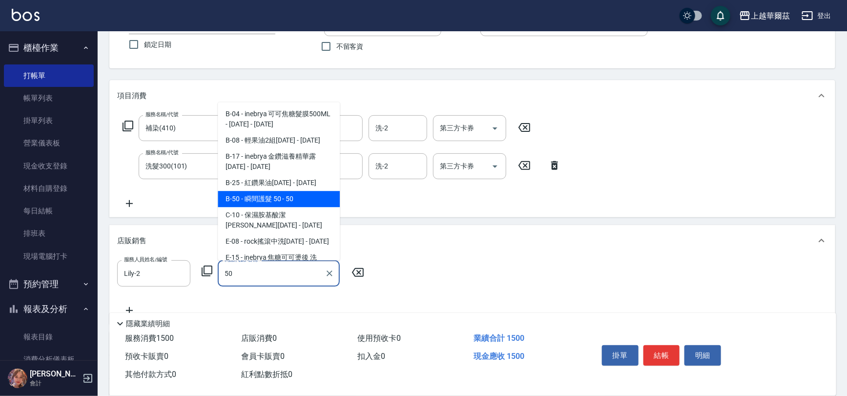
drag, startPoint x: 259, startPoint y: 193, endPoint x: 131, endPoint y: 193, distance: 127.4
click at [258, 194] on span "B-50 - 瞬間護髮 50 - 50" at bounding box center [279, 199] width 122 height 16
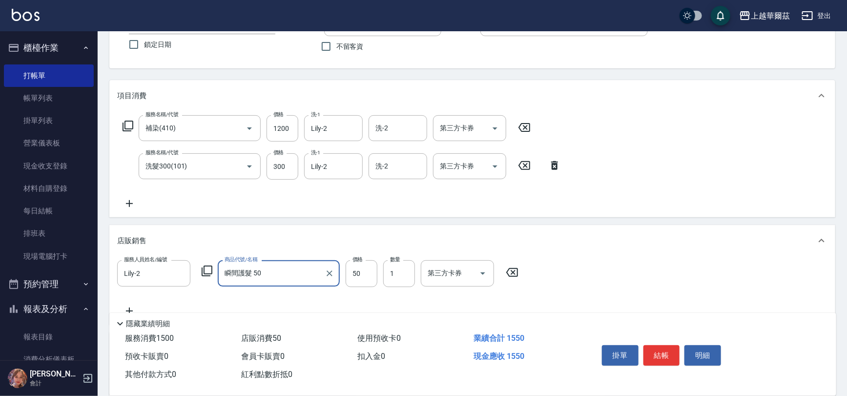
type input "瞬間護髮 50"
click at [129, 201] on icon at bounding box center [129, 203] width 7 height 7
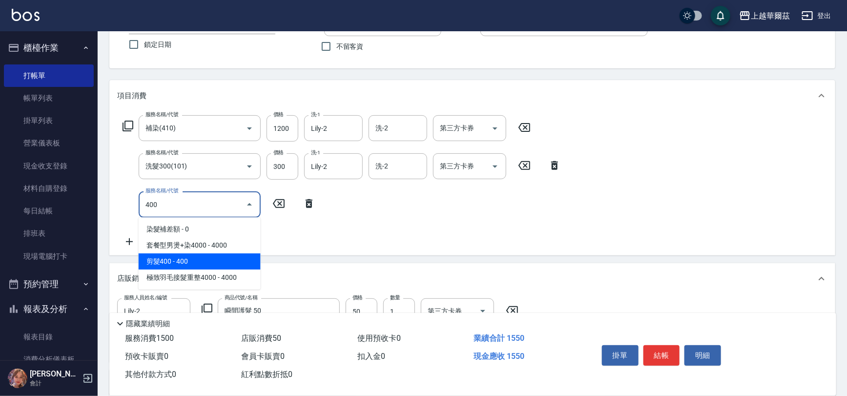
drag, startPoint x: 182, startPoint y: 304, endPoint x: 183, endPoint y: 263, distance: 41.0
click at [183, 263] on body "上越華爾茲 登出 櫃檯作業 打帳單 帳單列表 掛單列表 營業儀表板 現金收支登錄 材料自購登錄 每日結帳 排班表 現場電腦打卡 預約管理 預約管理 單日預約紀…" at bounding box center [423, 237] width 847 height 635
click at [183, 263] on span "剪髮400 - 400" at bounding box center [200, 261] width 122 height 16
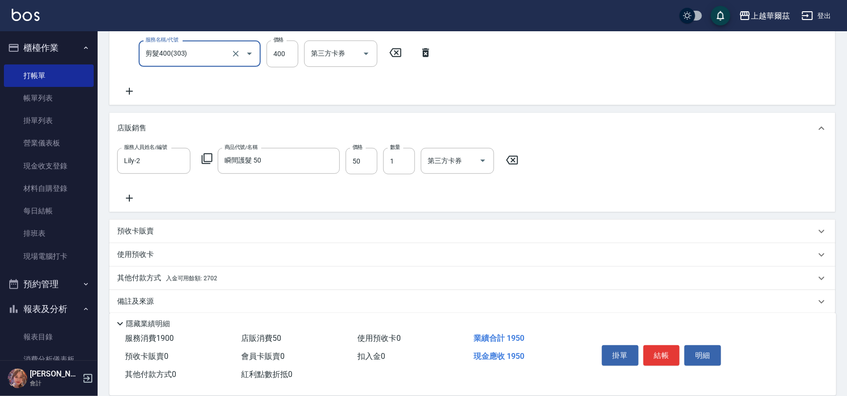
scroll to position [234, 0]
type input "剪髮400(303)"
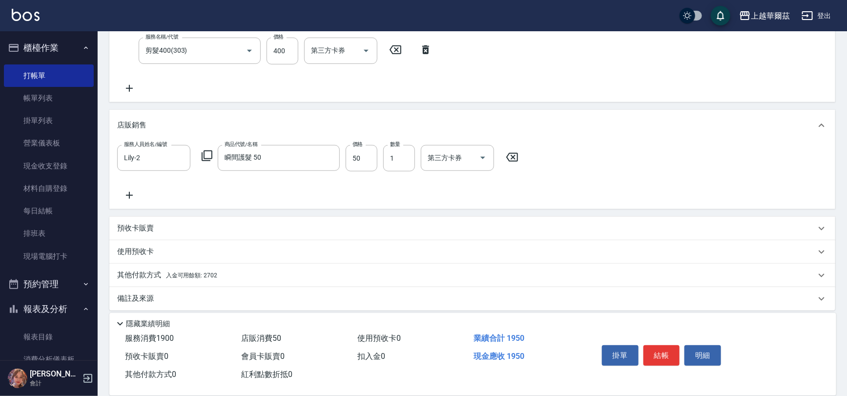
click at [203, 264] on div "其他付款方式 入金可用餘額: 2702" at bounding box center [472, 275] width 726 height 23
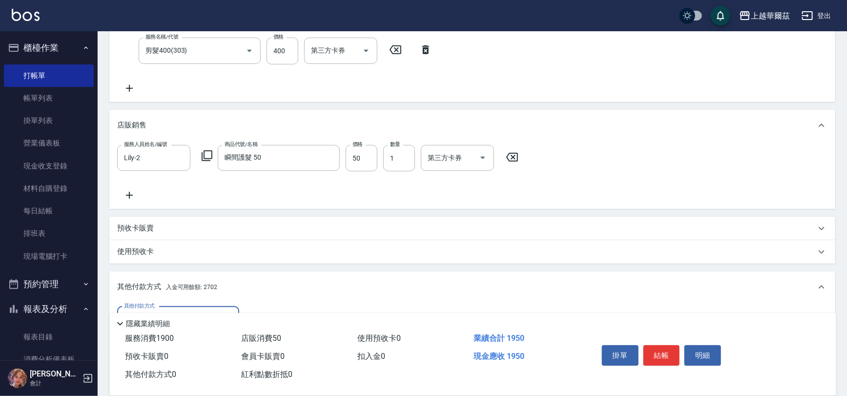
scroll to position [354, 0]
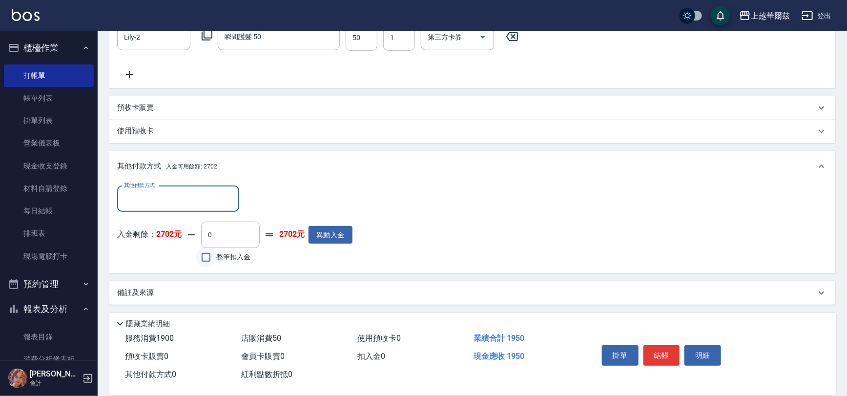
click at [214, 257] on input "整筆扣入金" at bounding box center [206, 257] width 20 height 20
checkbox input "true"
type input "1950"
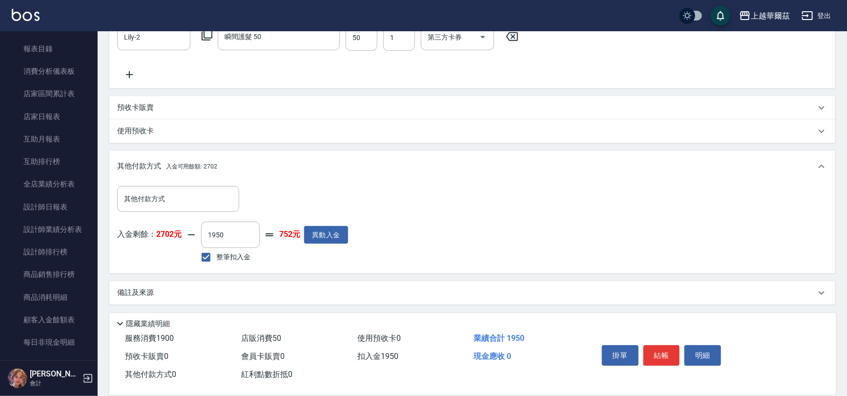
scroll to position [468, 0]
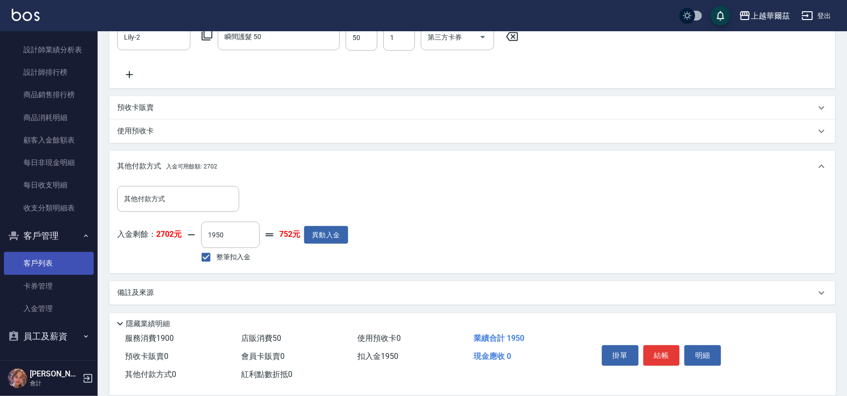
click at [50, 260] on link "客戶列表" at bounding box center [49, 263] width 90 height 22
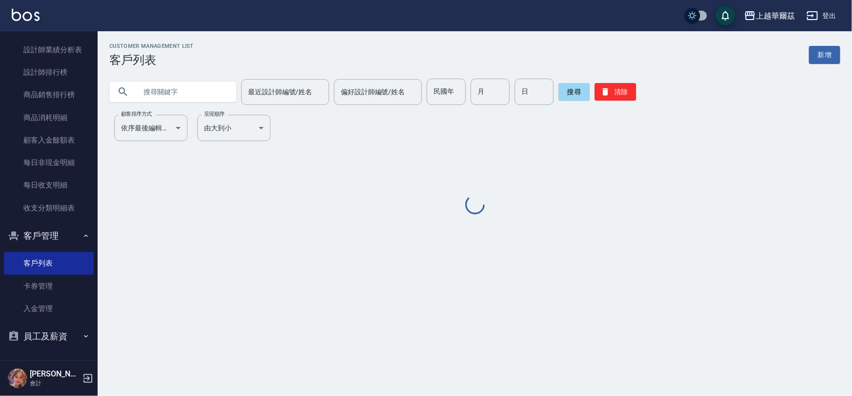
click at [174, 98] on input "text" at bounding box center [183, 92] width 92 height 26
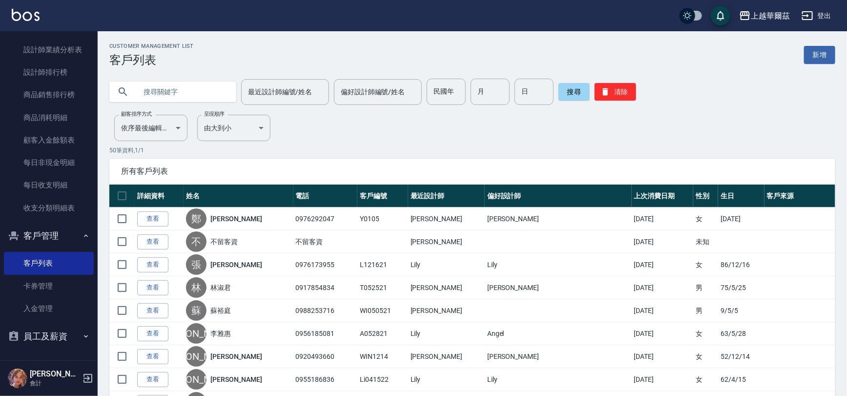
click at [176, 91] on input "text" at bounding box center [183, 92] width 92 height 26
type input "0530"
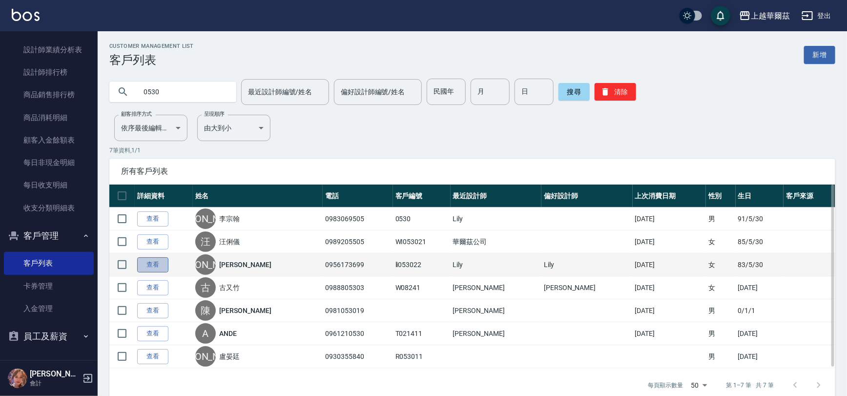
click at [140, 267] on link "查看" at bounding box center [152, 264] width 31 height 15
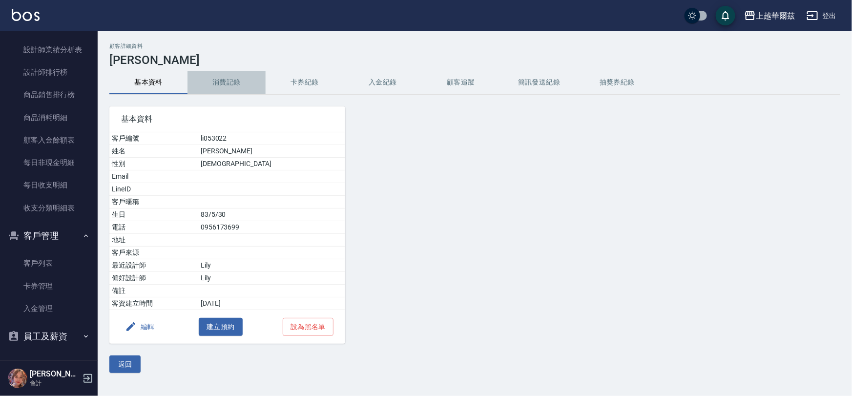
click at [238, 78] on button "消費記錄" at bounding box center [226, 82] width 78 height 23
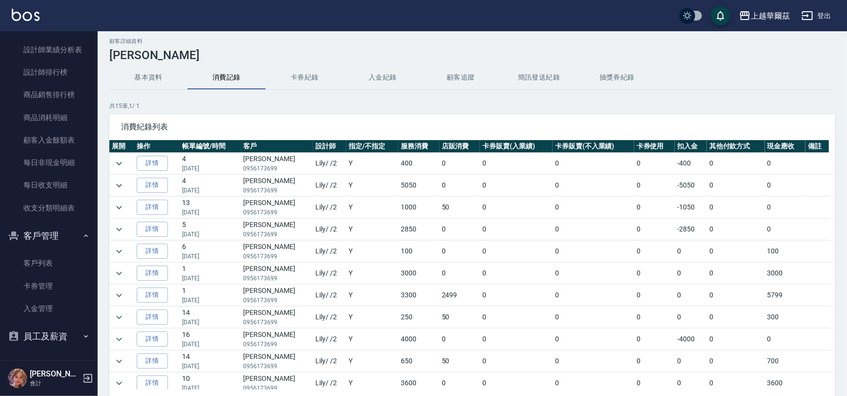
scroll to position [7, 0]
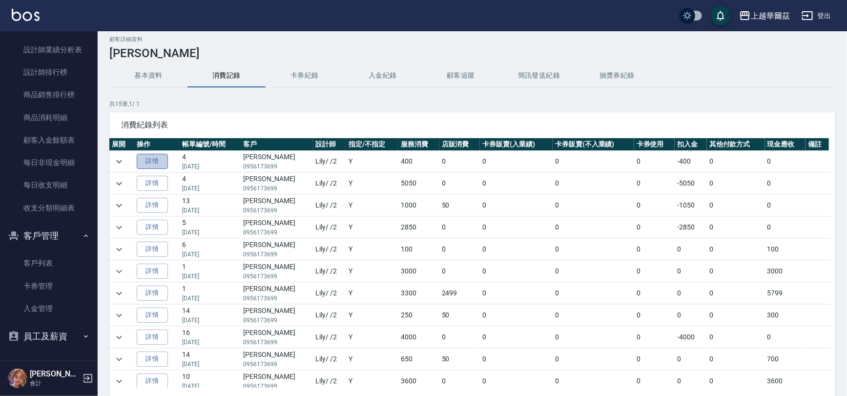
click at [158, 161] on link "詳情" at bounding box center [152, 161] width 31 height 15
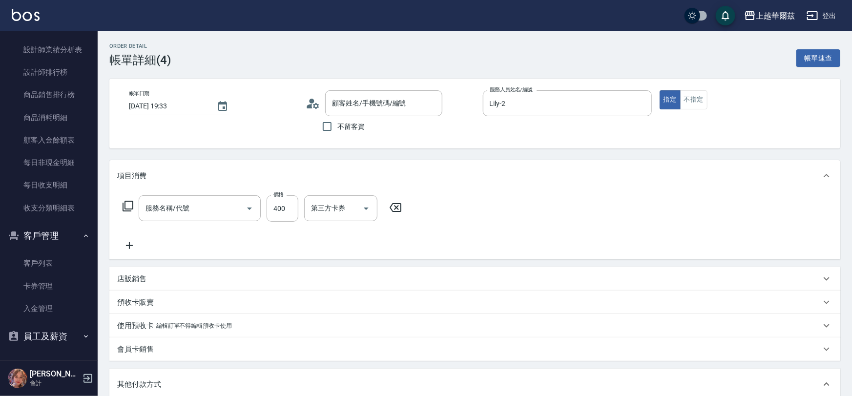
type input "[DATE] 19:33"
type input "Lily-2"
type input "剪髮400(303)"
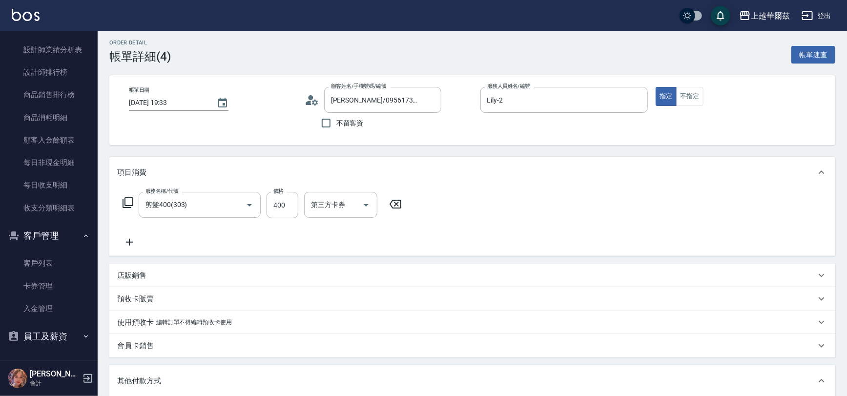
type input "[PERSON_NAME]/0956173699/li053022"
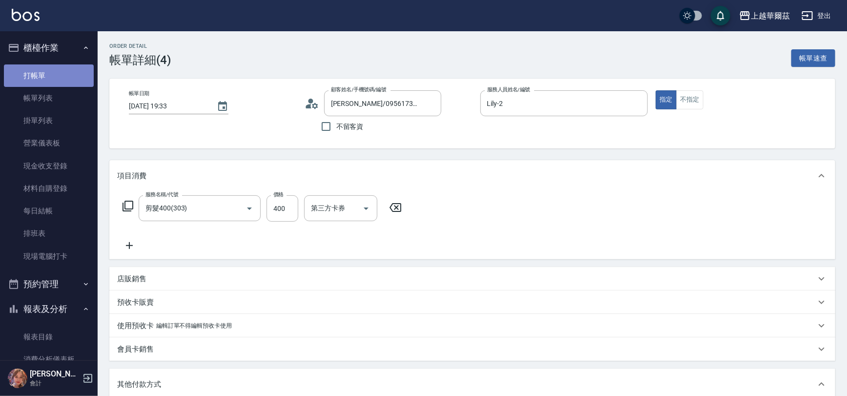
click at [68, 79] on link "打帳單" at bounding box center [49, 75] width 90 height 22
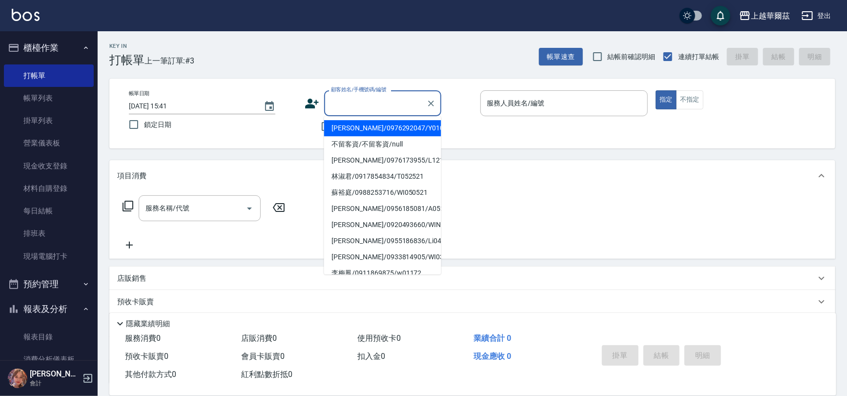
click at [348, 110] on input "顧客姓名/手機號碼/編號" at bounding box center [375, 103] width 94 height 17
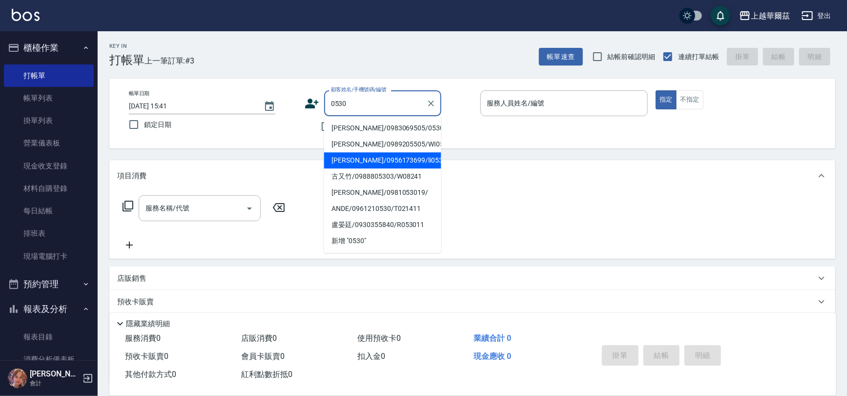
drag, startPoint x: 350, startPoint y: 148, endPoint x: 351, endPoint y: 164, distance: 16.1
click at [351, 164] on ul "[PERSON_NAME]/0983069505/0530 [PERSON_NAME]/0989205505/WI053021 [PERSON_NAME]/0…" at bounding box center [382, 184] width 117 height 137
click at [351, 164] on li "[PERSON_NAME]/0956173699/li053022" at bounding box center [382, 160] width 117 height 16
type input "[PERSON_NAME]/0956173699/li053022"
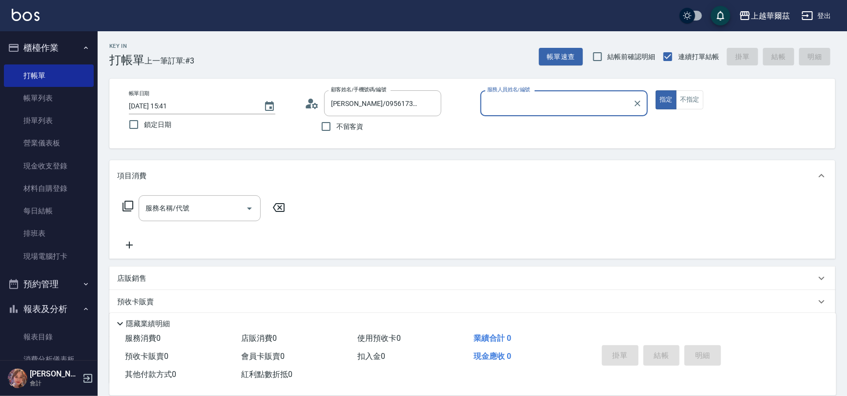
type input "Lily-2"
click at [168, 218] on div "服務名稱/代號" at bounding box center [200, 208] width 122 height 26
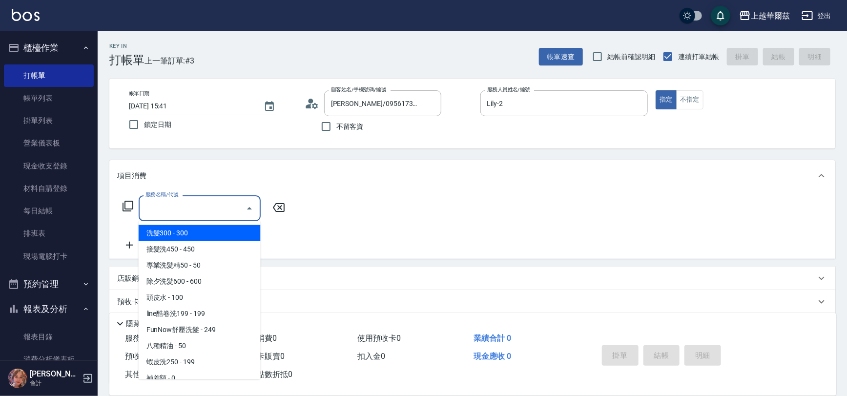
drag, startPoint x: 171, startPoint y: 232, endPoint x: 178, endPoint y: 232, distance: 6.8
click at [178, 232] on span "洗髮300 - 300" at bounding box center [200, 233] width 122 height 16
click at [178, 232] on div "服務名稱/代號 服務名稱/代號" at bounding box center [204, 223] width 174 height 56
type input "洗髮300(101)"
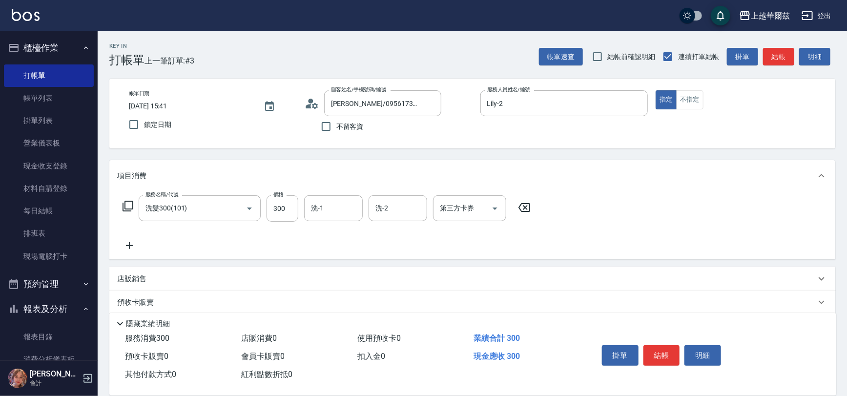
click at [317, 212] on div "洗-1 洗-1" at bounding box center [333, 208] width 59 height 26
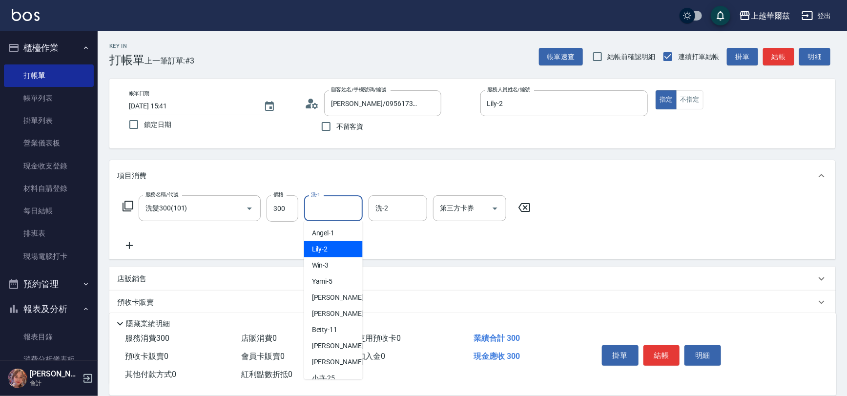
click at [309, 248] on div "Lily -2" at bounding box center [333, 249] width 59 height 16
type input "Lily-2"
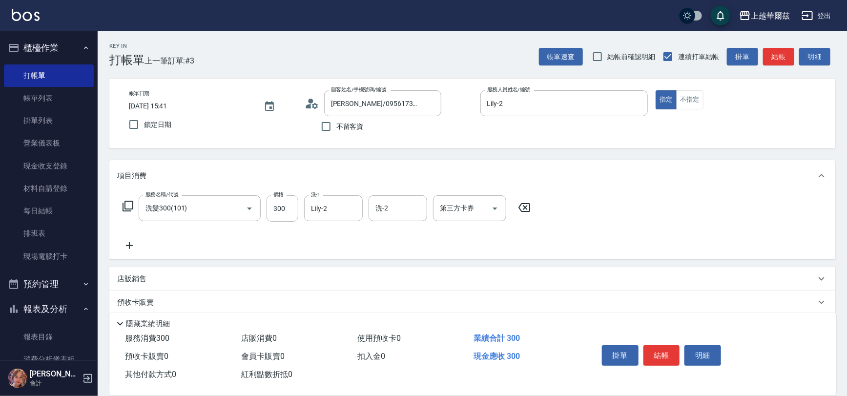
click at [124, 246] on icon at bounding box center [129, 246] width 24 height 12
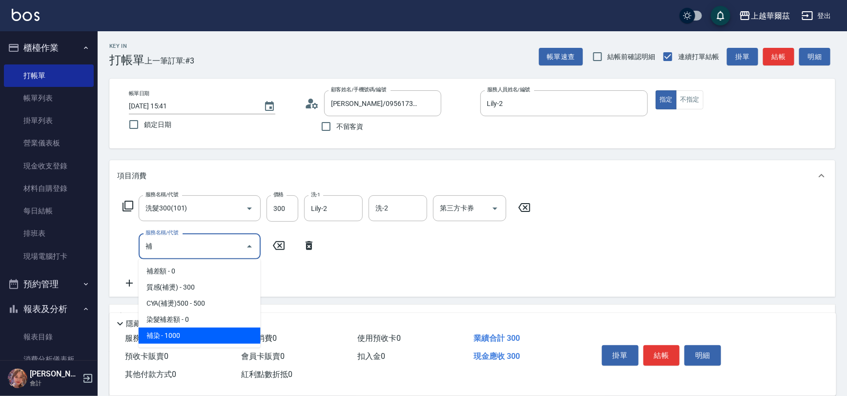
click at [184, 337] on span "補染 - 1000" at bounding box center [200, 336] width 122 height 16
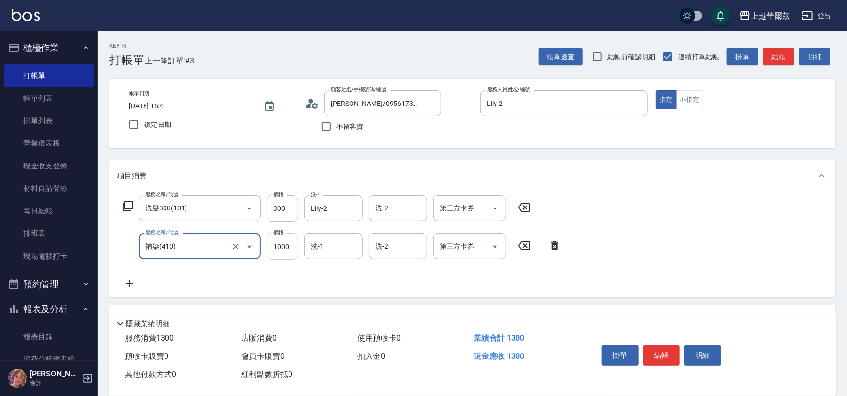
type input "補染(410)"
click at [286, 248] on input "1000" at bounding box center [282, 246] width 32 height 26
type input "1200"
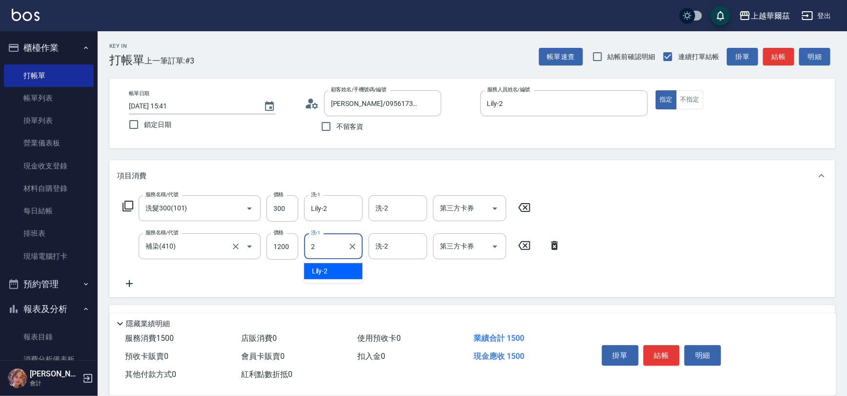
type input "Lily-2"
click at [127, 288] on icon at bounding box center [129, 284] width 24 height 12
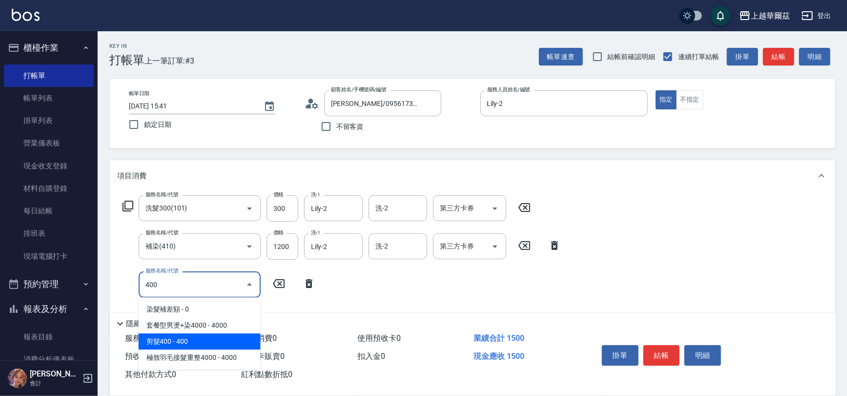
click at [166, 340] on span "剪髮400 - 400" at bounding box center [200, 341] width 122 height 16
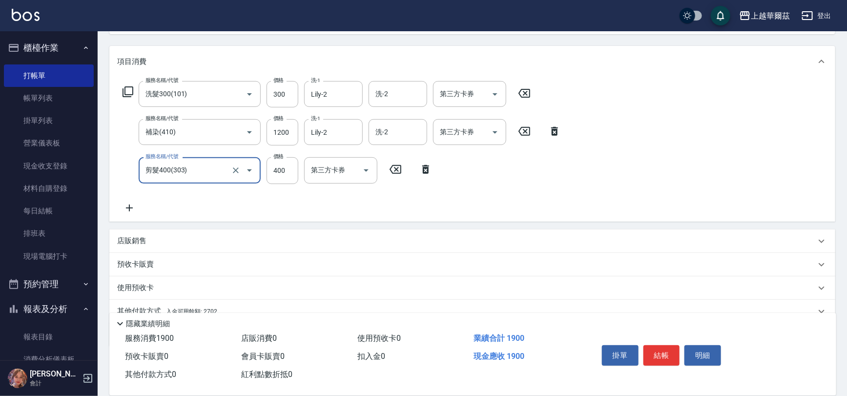
scroll to position [121, 0]
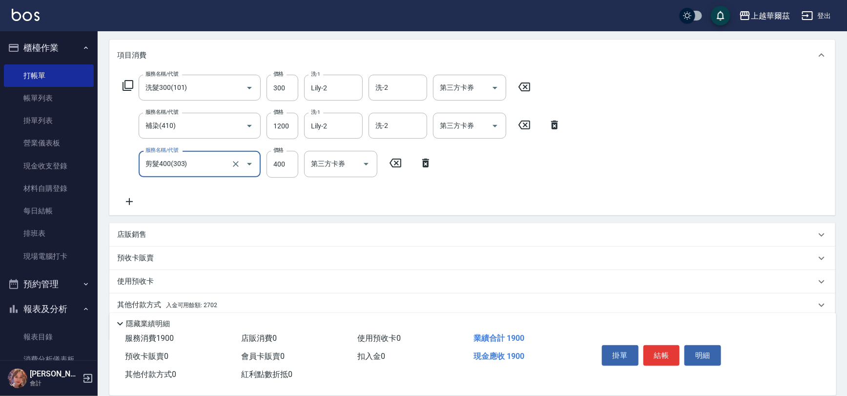
type input "剪髮400(303)"
click at [158, 235] on div "店販銷售" at bounding box center [466, 234] width 698 height 10
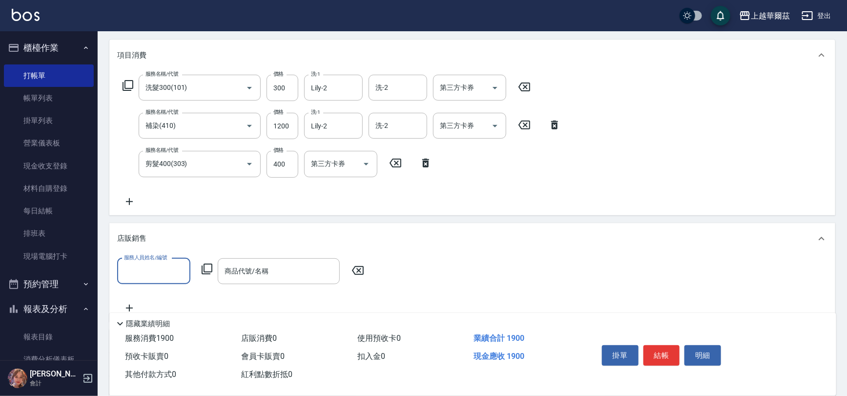
scroll to position [0, 0]
type input "Lily-2"
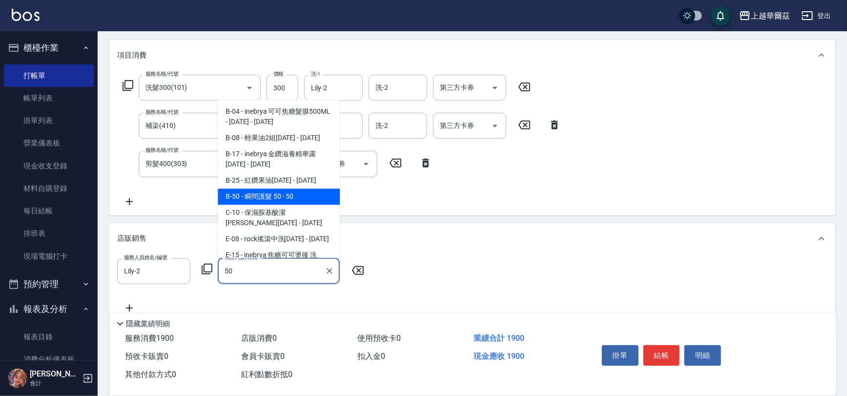
click at [249, 189] on span "B-50 - 瞬間護髮 50 - 50" at bounding box center [279, 196] width 122 height 16
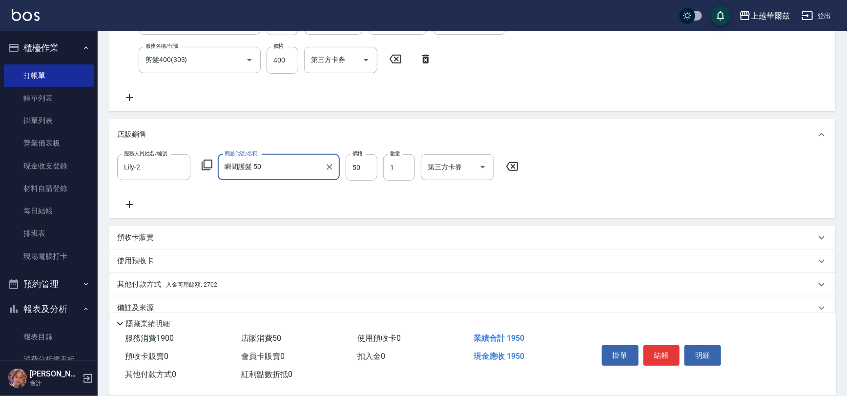
scroll to position [239, 0]
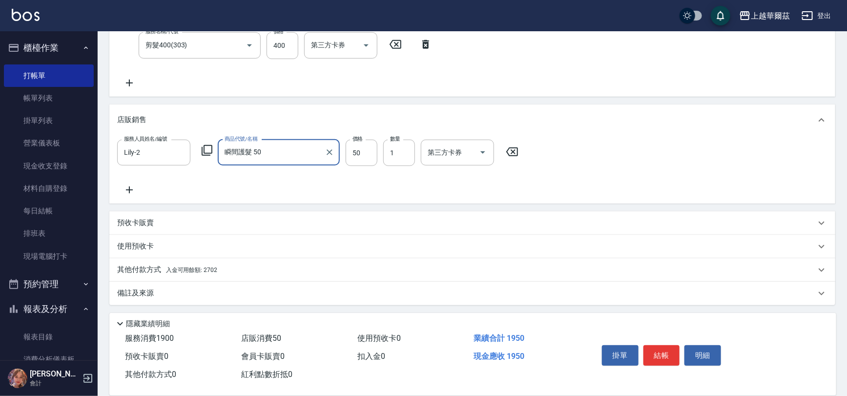
type input "瞬間護髮 50"
click at [180, 275] on div "其他付款方式 入金可用餘額: 2702" at bounding box center [472, 269] width 726 height 23
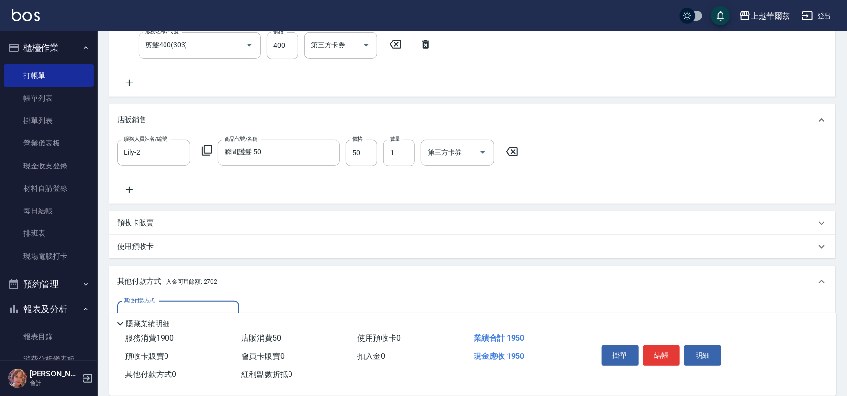
scroll to position [354, 0]
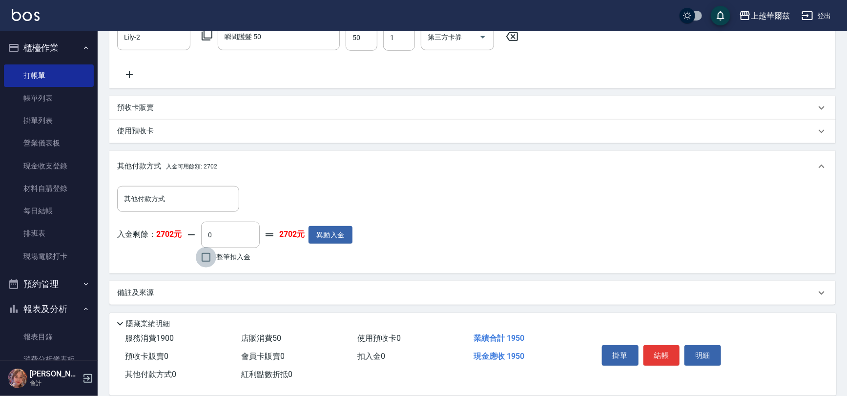
click at [209, 251] on input "整筆扣入金" at bounding box center [206, 257] width 20 height 20
checkbox input "true"
type input "1950"
click at [666, 348] on button "結帳" at bounding box center [661, 355] width 37 height 20
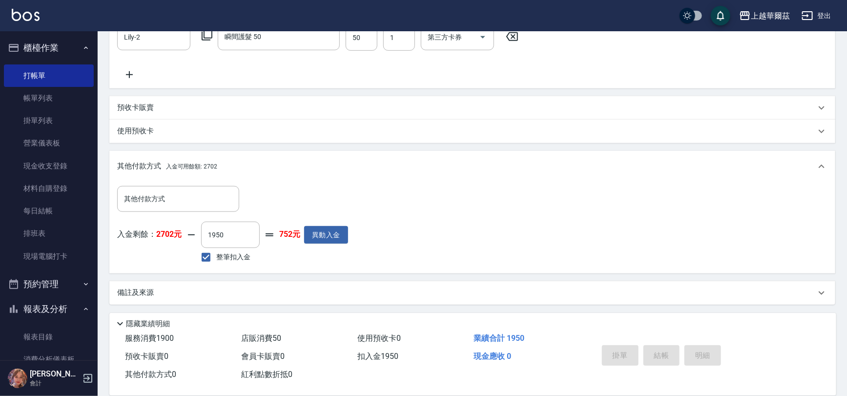
type input "[DATE] 15:42"
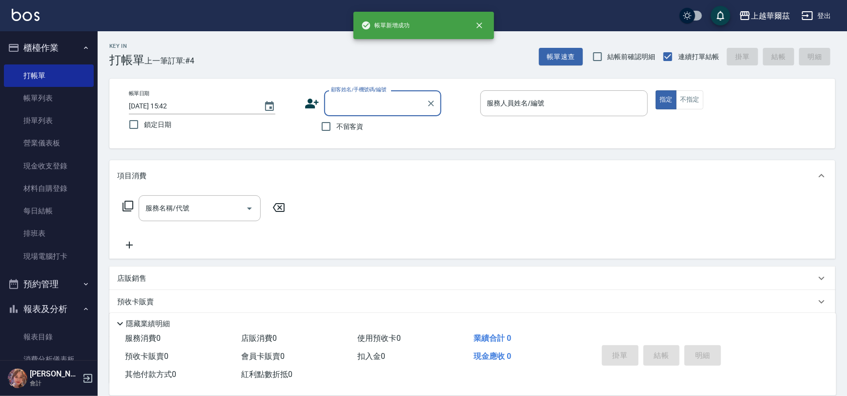
scroll to position [0, 0]
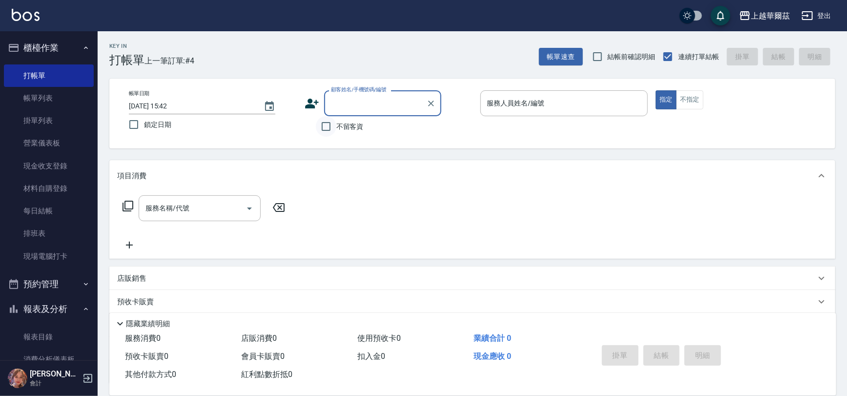
click at [317, 128] on input "不留客資" at bounding box center [326, 126] width 20 height 20
checkbox input "true"
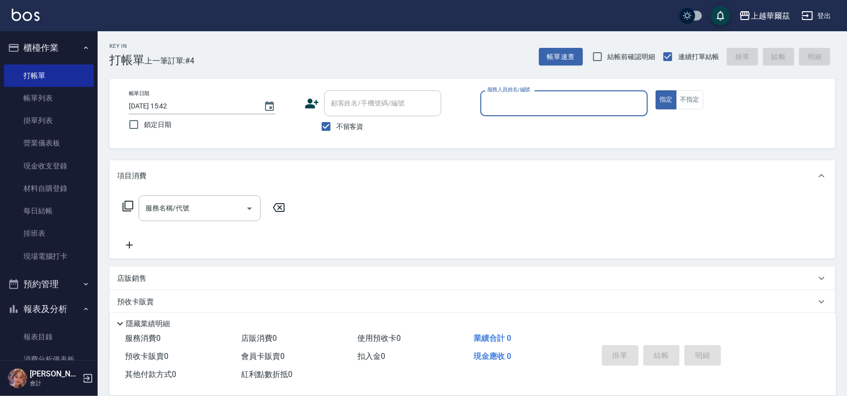
click at [514, 120] on p at bounding box center [564, 121] width 168 height 10
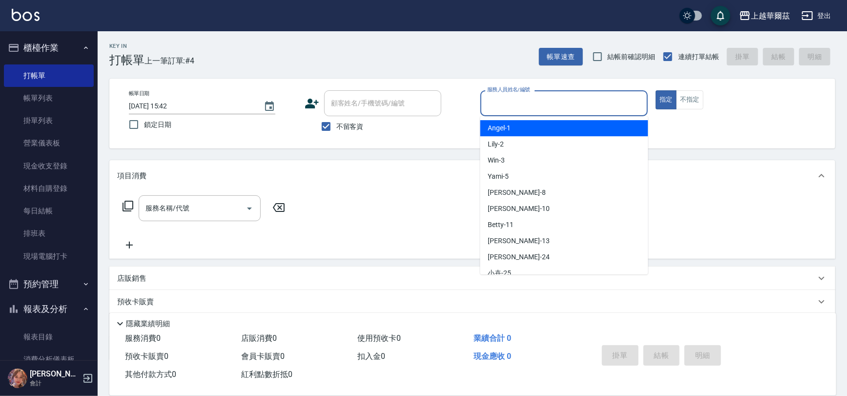
click at [516, 105] on input "服務人員姓名/編號" at bounding box center [564, 103] width 159 height 17
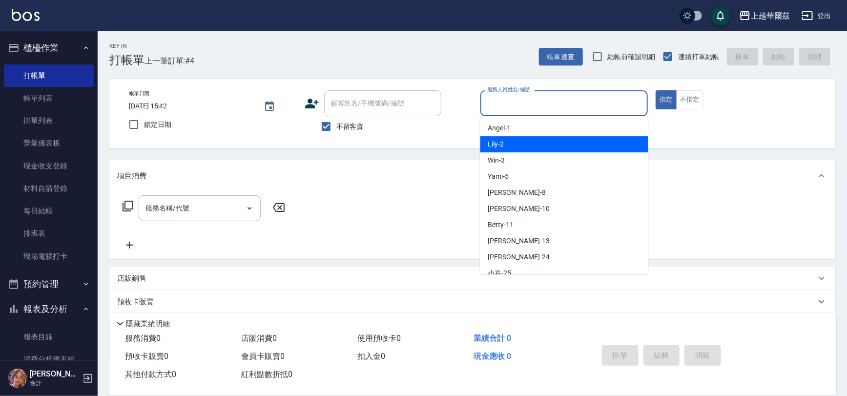
click at [513, 141] on div "Lily -2" at bounding box center [564, 144] width 168 height 16
type input "Lily-2"
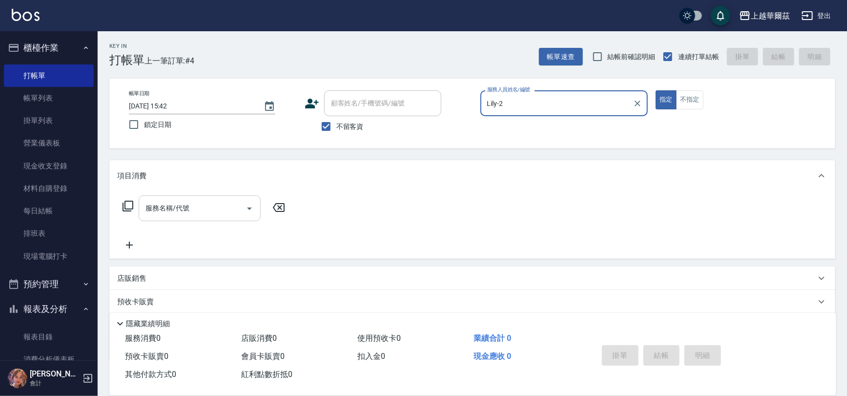
click at [196, 200] on div "服務名稱/代號" at bounding box center [200, 208] width 122 height 26
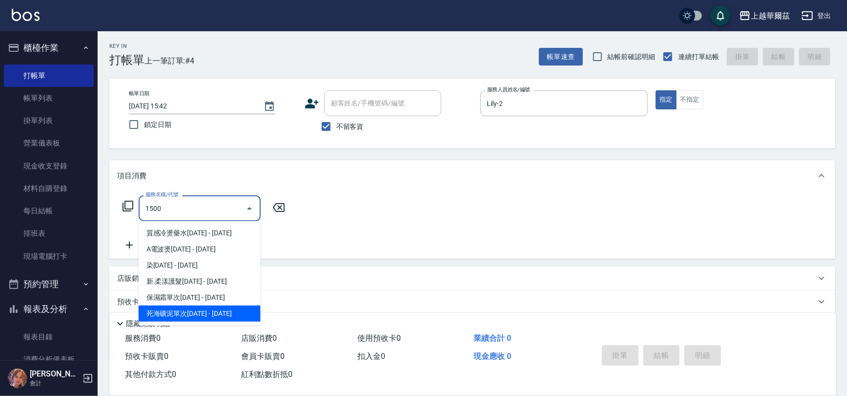
drag, startPoint x: 205, startPoint y: 293, endPoint x: 209, endPoint y: 311, distance: 18.6
click at [209, 311] on ul "質感冷燙藥水[DATE] - [DATE] A電波燙[DATE] - [DATE] 染[DATE] - [DATE] 新.柔漾護髮[DATE] - [DATE…" at bounding box center [200, 273] width 122 height 104
click at [209, 311] on span "死海礦泥單次[DATE] - [DATE]" at bounding box center [200, 314] width 122 height 16
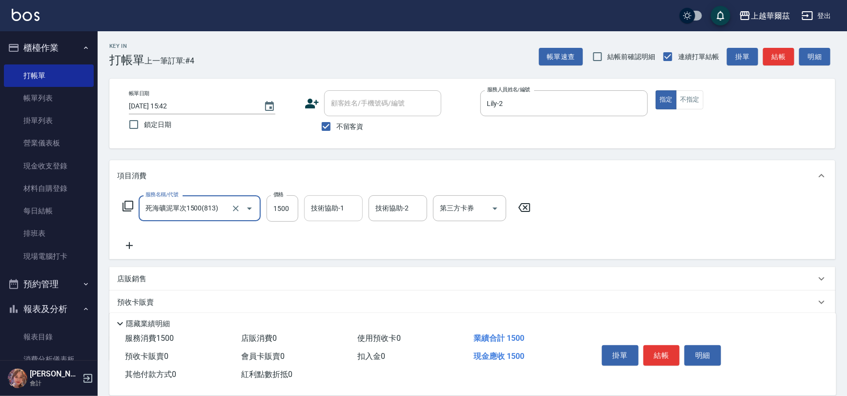
type input "死海礦泥單次1500(813)"
click at [315, 213] on input "技術協助-1" at bounding box center [333, 208] width 50 height 17
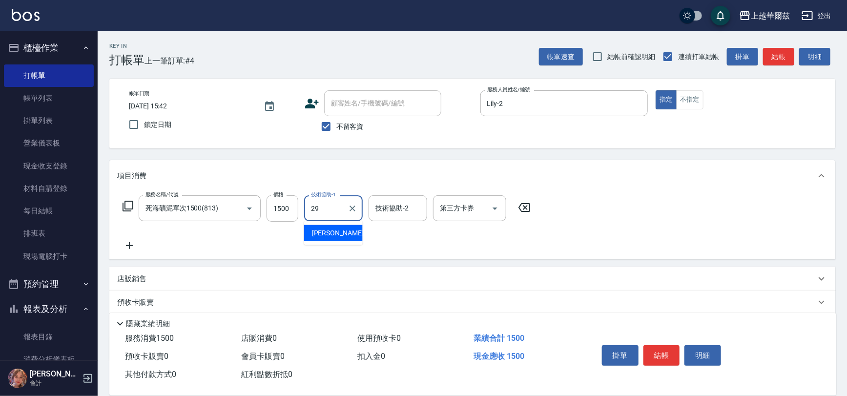
type input "29"
type input "30"
type input "[PERSON_NAME]-29"
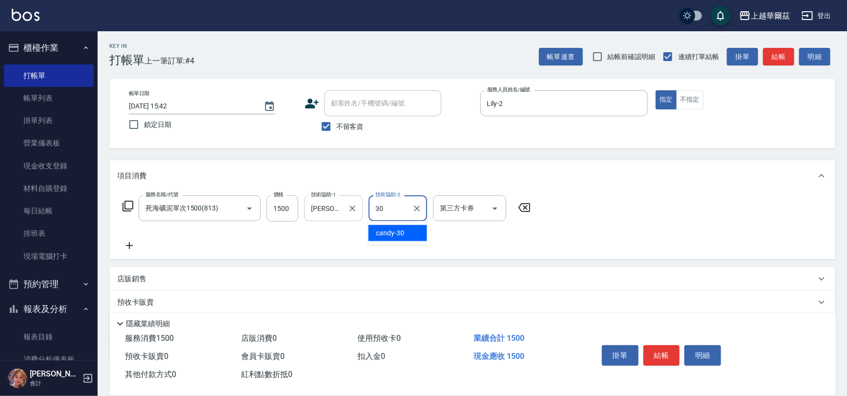
type input "candy-30"
click at [129, 245] on icon at bounding box center [129, 245] width 7 height 7
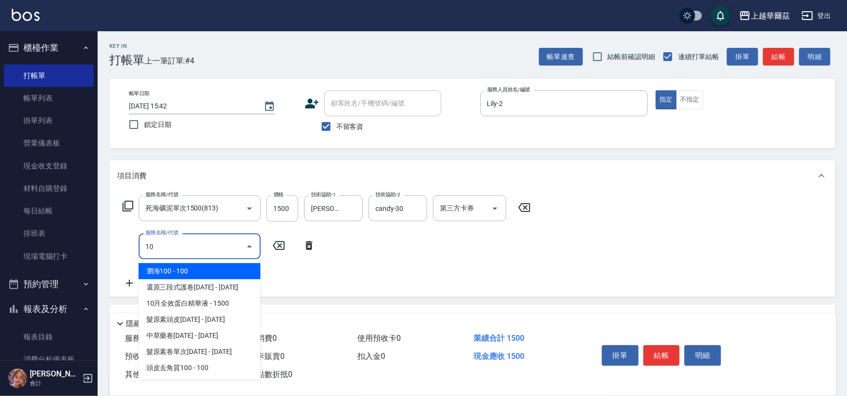
type input "1"
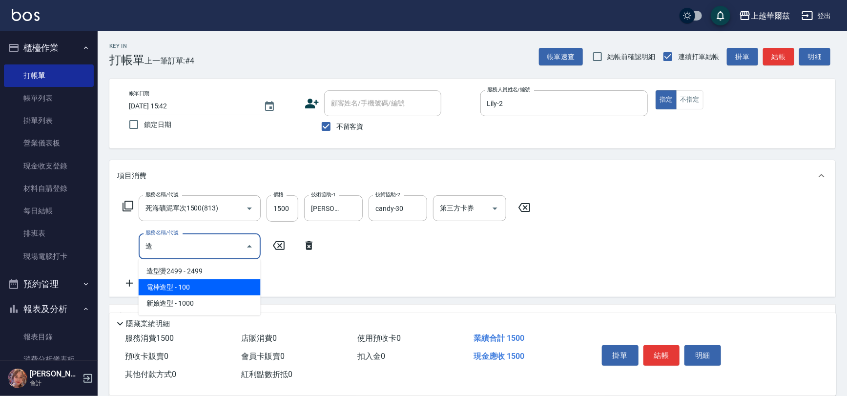
click at [185, 288] on span "電棒造型 - 100" at bounding box center [200, 287] width 122 height 16
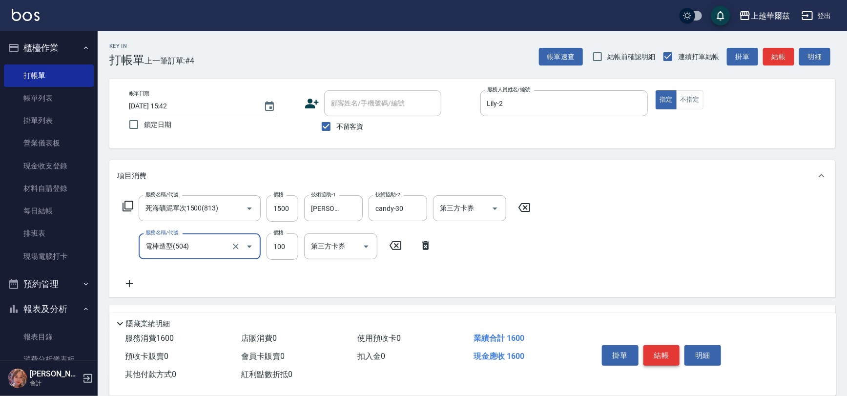
type input "電棒造型(504)"
click at [665, 352] on button "結帳" at bounding box center [661, 355] width 37 height 20
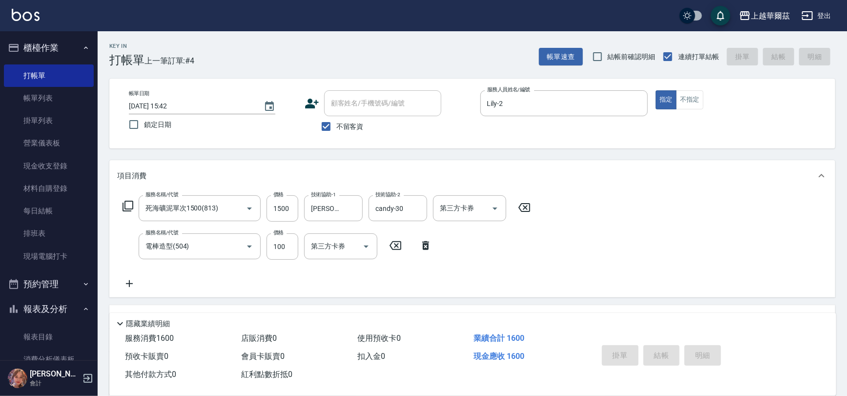
type input "[DATE] 15:43"
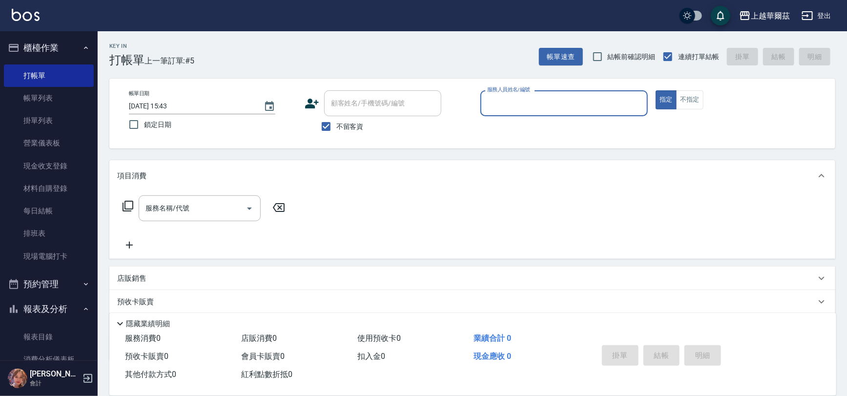
scroll to position [288, 0]
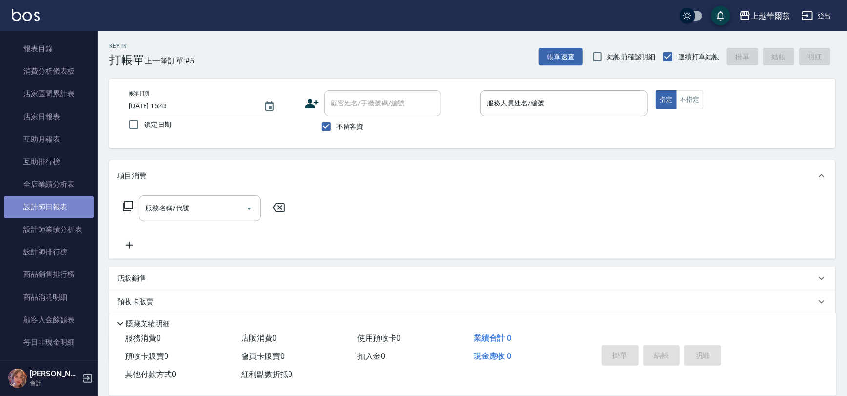
click at [63, 207] on link "設計師日報表" at bounding box center [49, 207] width 90 height 22
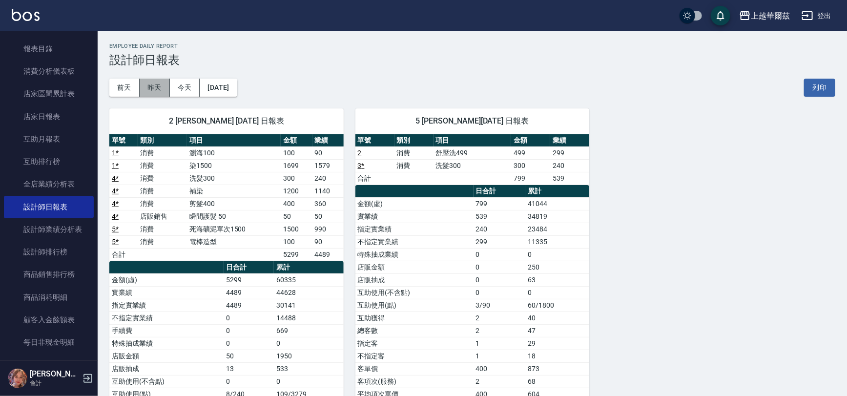
click at [159, 82] on button "昨天" at bounding box center [155, 88] width 30 height 18
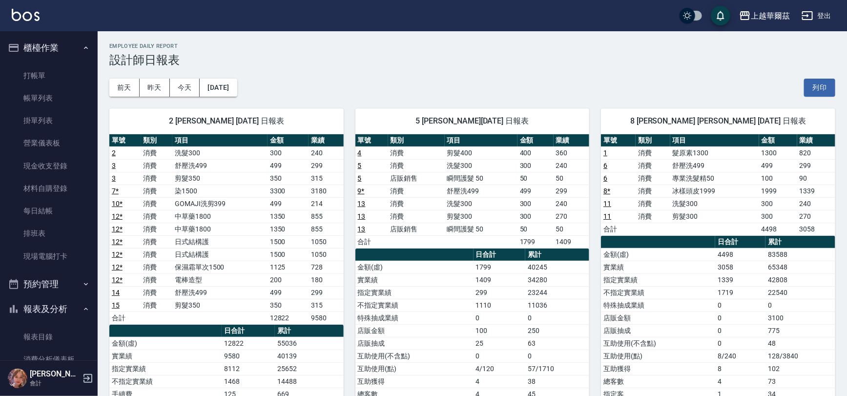
click at [70, 305] on button "報表及分析" at bounding box center [49, 308] width 90 height 25
click at [45, 76] on link "打帳單" at bounding box center [49, 75] width 90 height 22
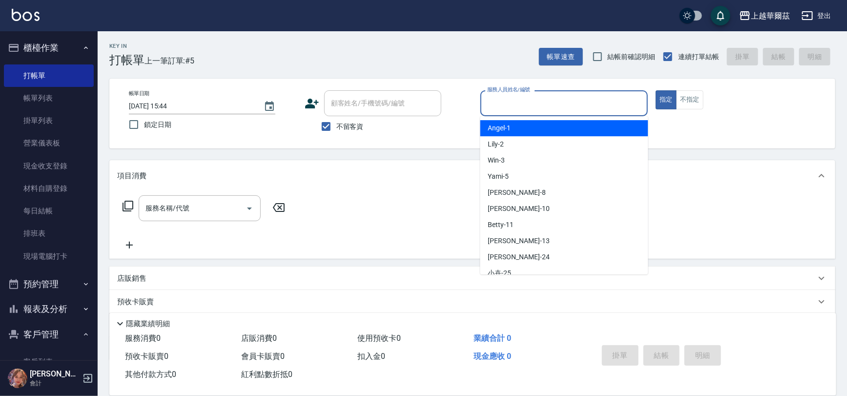
click at [506, 101] on input "服務人員姓名/編號" at bounding box center [564, 103] width 159 height 17
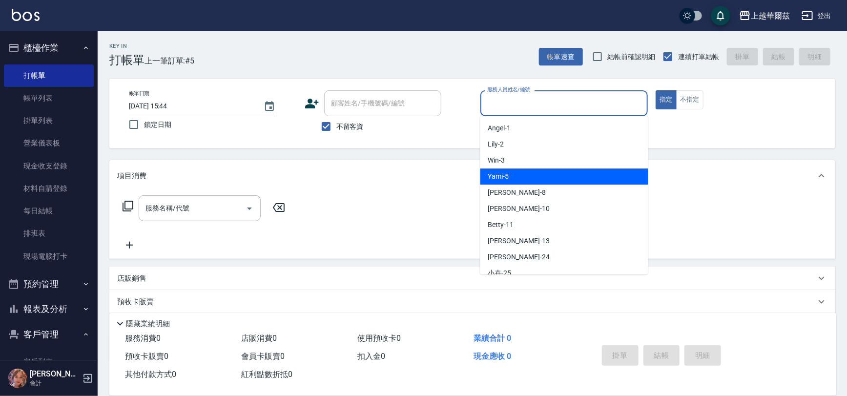
click at [511, 171] on div "Yami -5" at bounding box center [564, 176] width 168 height 16
click at [511, 171] on div "項目消費" at bounding box center [466, 176] width 698 height 10
type input "Yami-5"
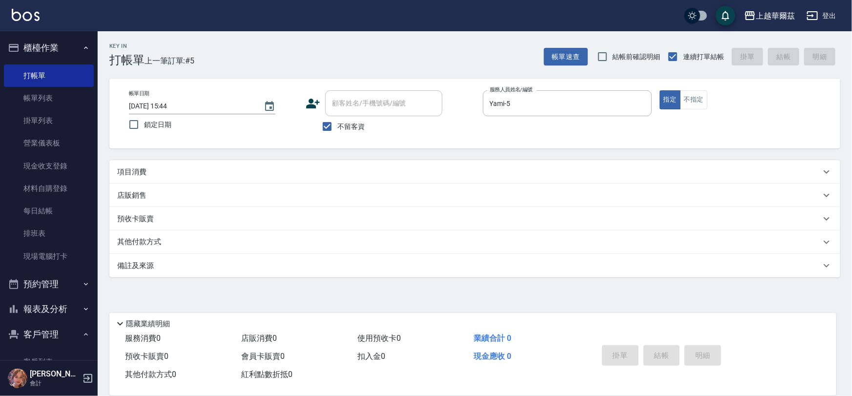
click at [151, 171] on div "項目消費" at bounding box center [468, 172] width 703 height 10
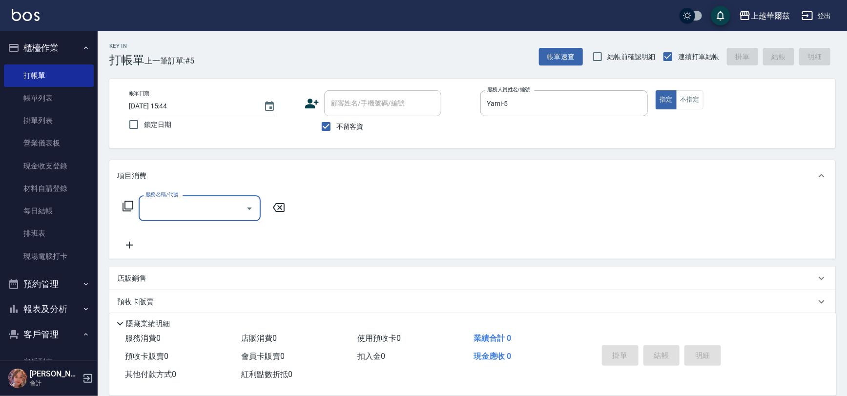
click at [154, 212] on input "服務名稱/代號" at bounding box center [192, 208] width 99 height 17
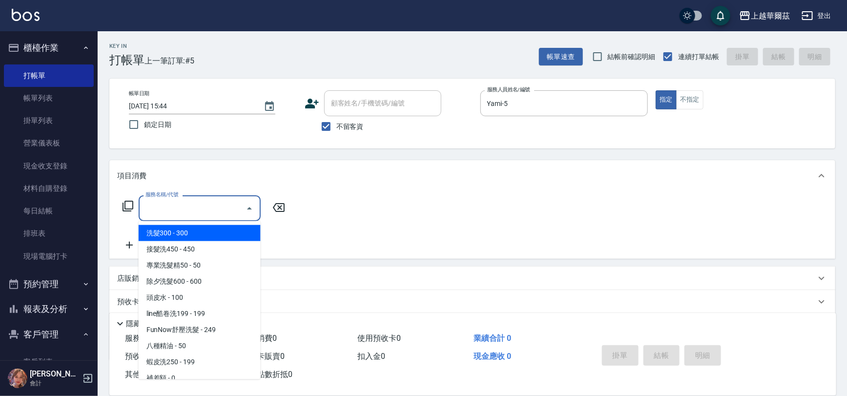
click at [171, 234] on span "洗髮300 - 300" at bounding box center [200, 233] width 122 height 16
type input "洗髮300(101)"
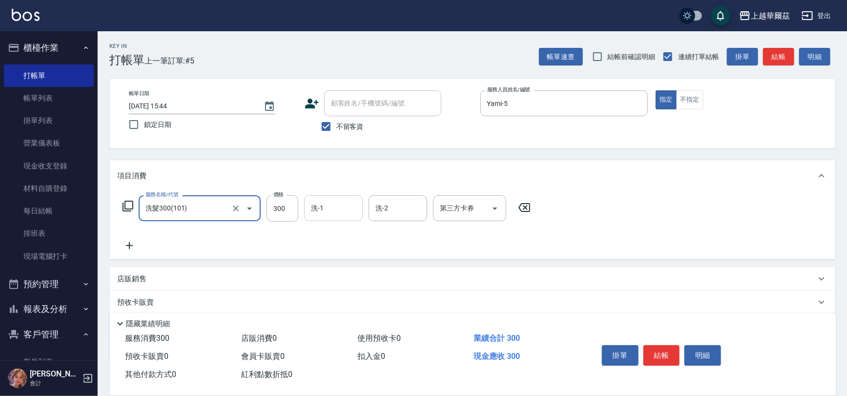
click at [333, 202] on input "洗-1" at bounding box center [333, 208] width 50 height 17
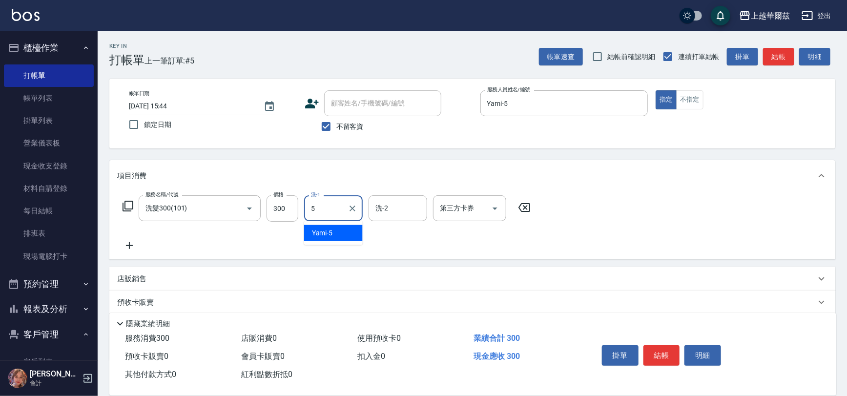
type input "Yami-5"
click at [134, 246] on icon at bounding box center [129, 246] width 24 height 12
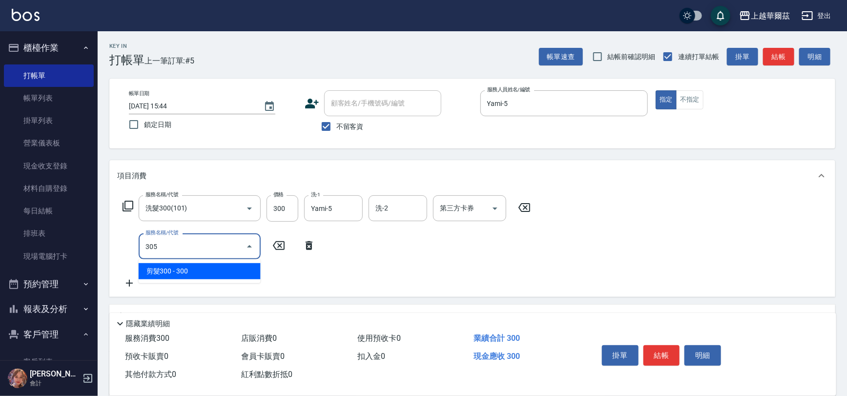
click at [176, 268] on span "剪髮300 - 300" at bounding box center [200, 271] width 122 height 16
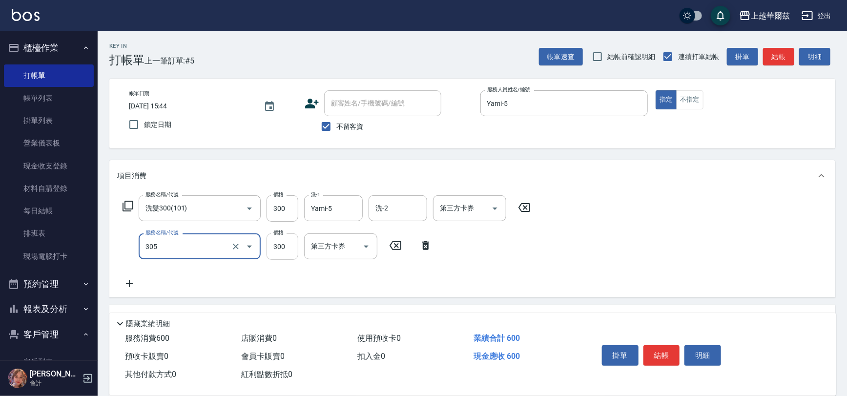
click at [295, 246] on input "300" at bounding box center [282, 246] width 32 height 26
type input "剪髮300(305)"
type input "350"
click at [664, 357] on button "結帳" at bounding box center [661, 355] width 37 height 20
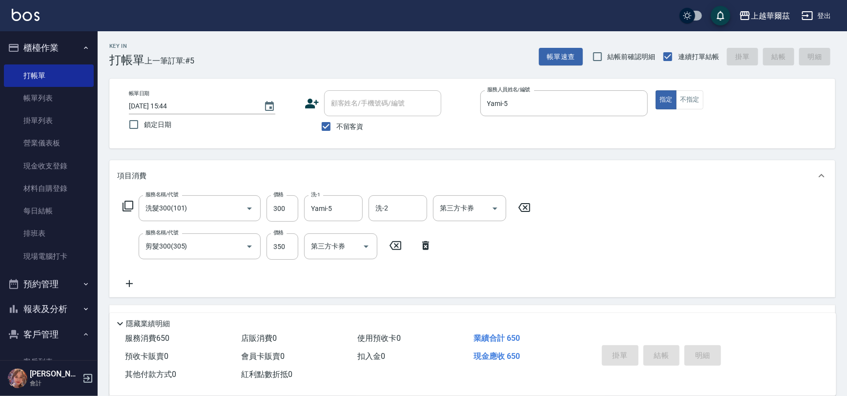
type input "[DATE] 16:14"
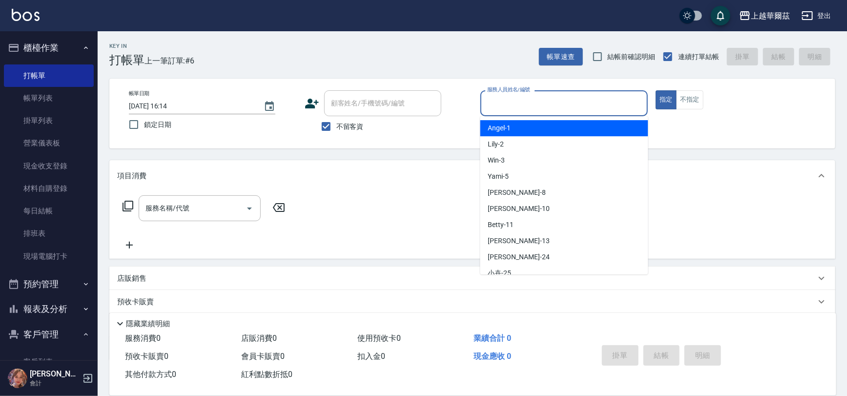
click at [527, 103] on input "服務人員姓名/編號" at bounding box center [564, 103] width 159 height 17
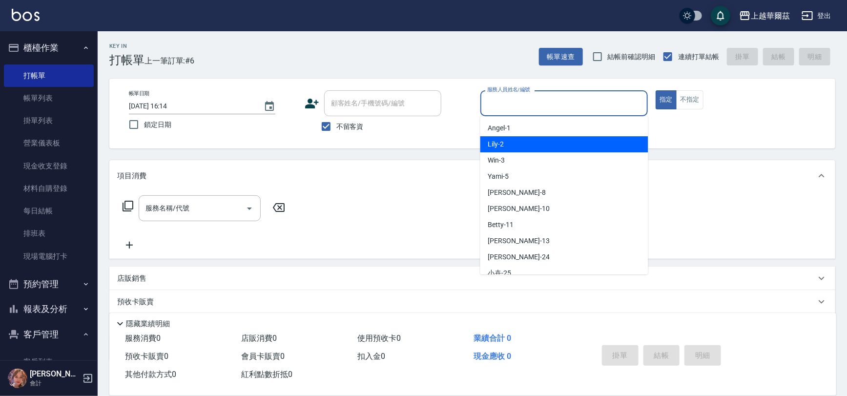
click at [512, 144] on div "Lily -2" at bounding box center [564, 144] width 168 height 16
type input "Lily-2"
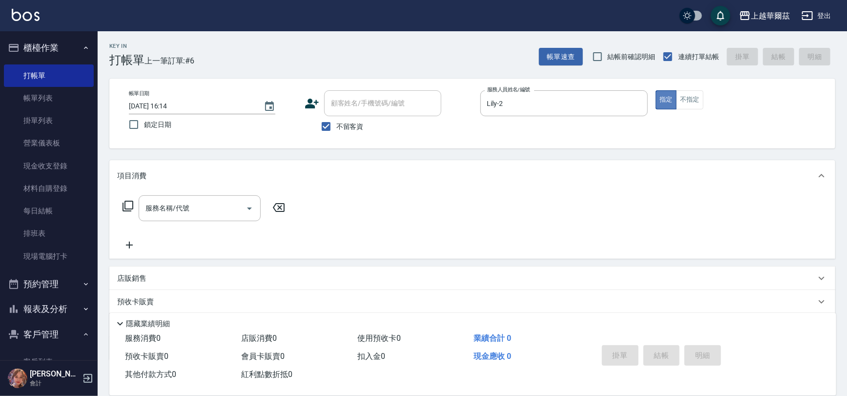
click at [674, 100] on button "指定" at bounding box center [666, 99] width 21 height 19
click at [678, 101] on button "不指定" at bounding box center [689, 99] width 27 height 19
click at [205, 208] on input "服務名稱/代號" at bounding box center [192, 208] width 99 height 17
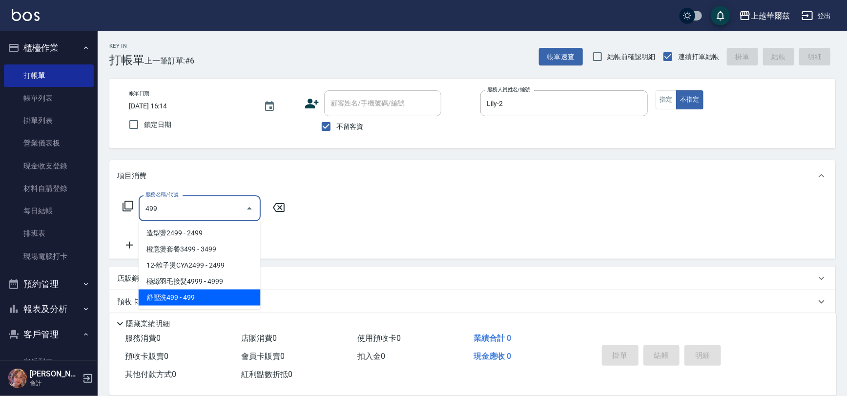
click at [236, 293] on span "舒壓洗499 - 499" at bounding box center [200, 297] width 122 height 16
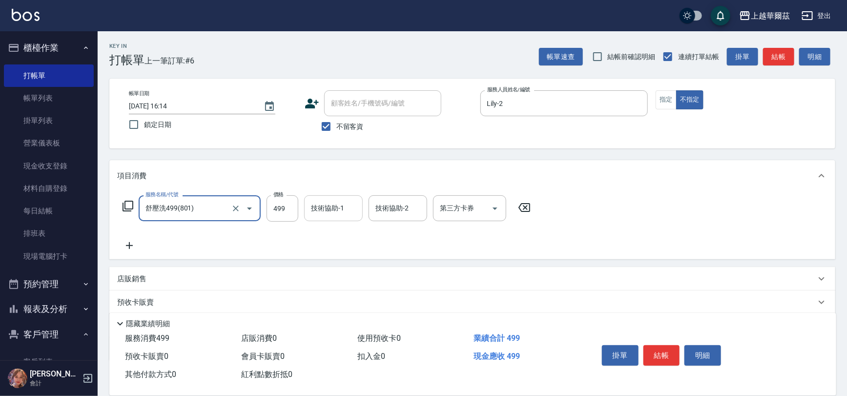
type input "舒壓洗499(801)"
click at [325, 207] on div "技術協助-1 技術協助-1" at bounding box center [333, 208] width 59 height 26
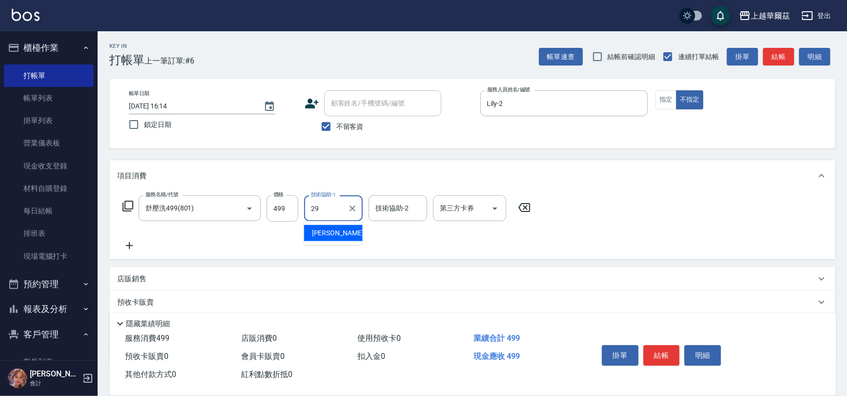
type input "[PERSON_NAME]-29"
click at [657, 349] on button "結帳" at bounding box center [661, 355] width 37 height 20
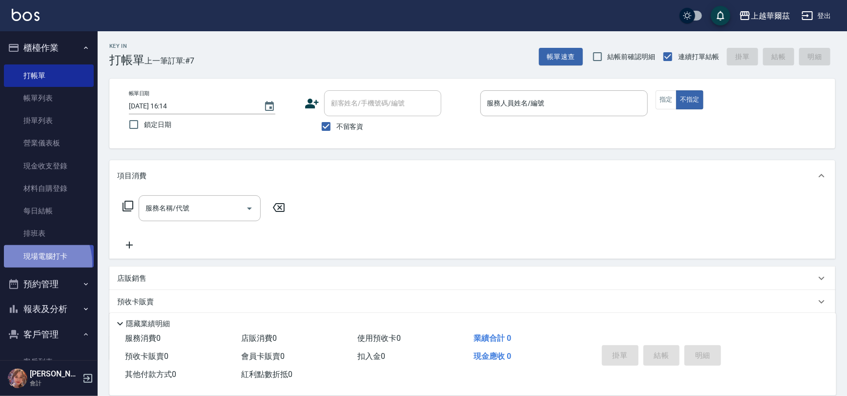
click at [29, 263] on link "現場電腦打卡" at bounding box center [49, 256] width 90 height 22
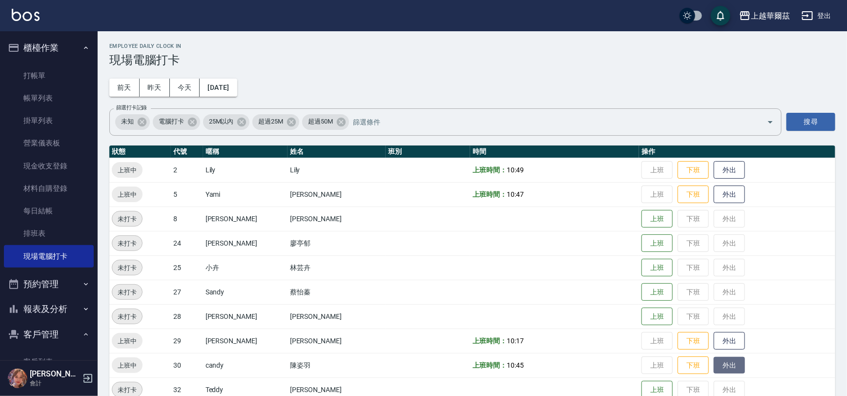
click at [716, 359] on button "外出" at bounding box center [729, 365] width 31 height 17
